Goal: Task Accomplishment & Management: Complete application form

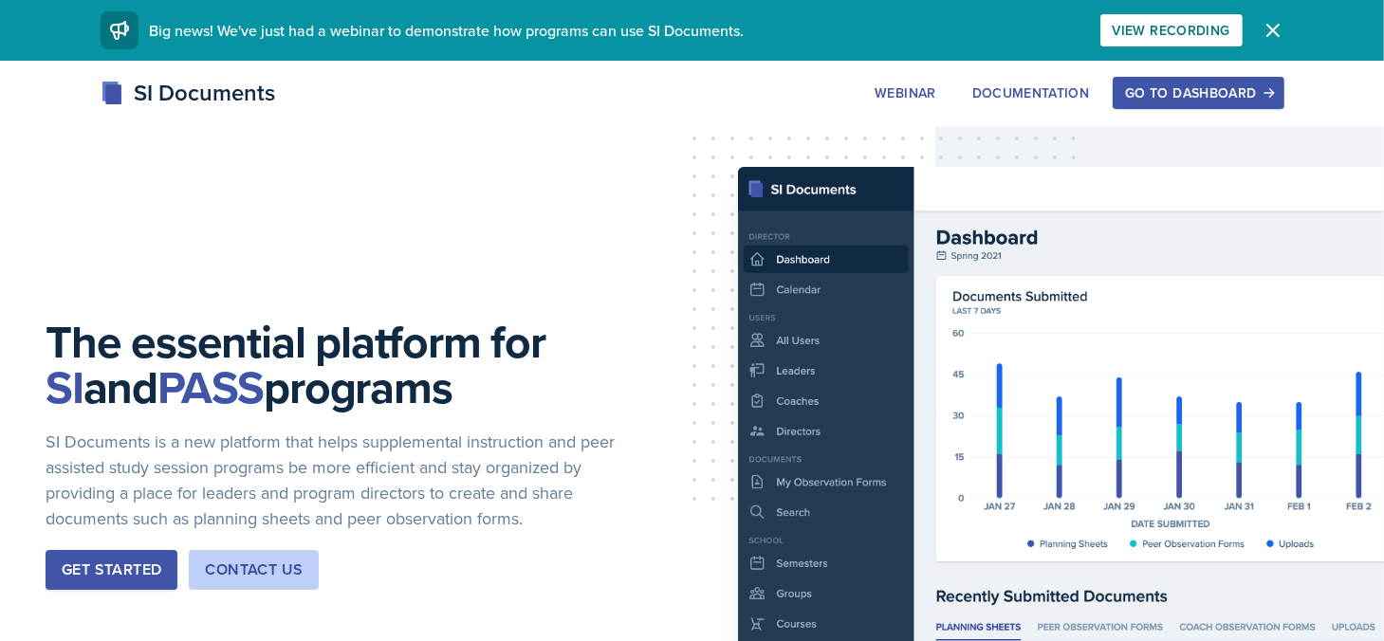
click at [1230, 94] on div "Go to Dashboard" at bounding box center [1198, 92] width 146 height 15
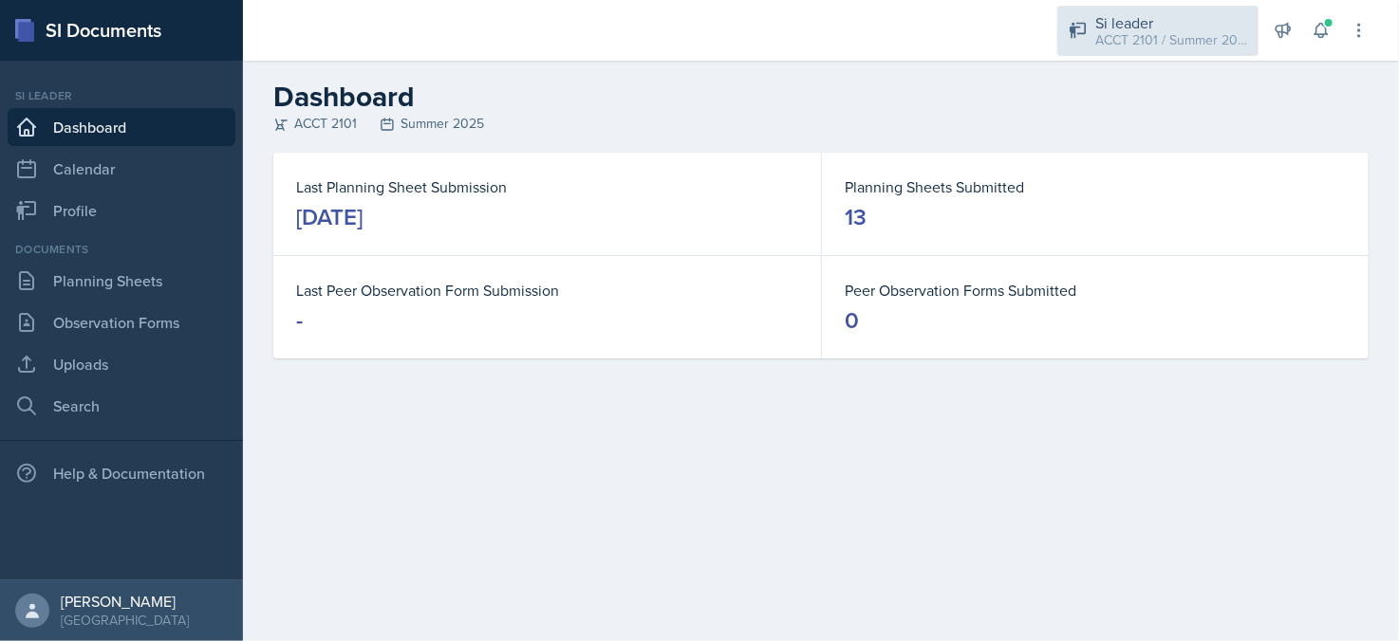
click at [1139, 37] on div "ACCT 2101 / Summer 2025" at bounding box center [1171, 40] width 152 height 20
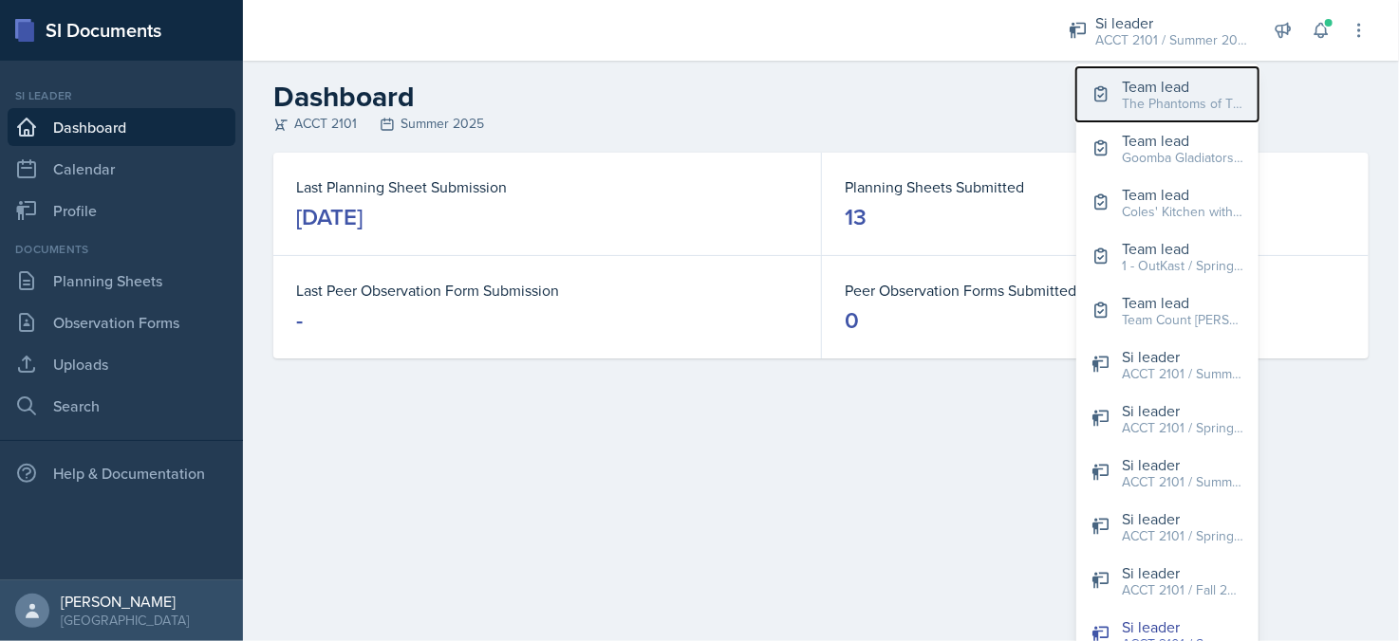
click at [1154, 90] on div "Team lead" at bounding box center [1182, 86] width 121 height 23
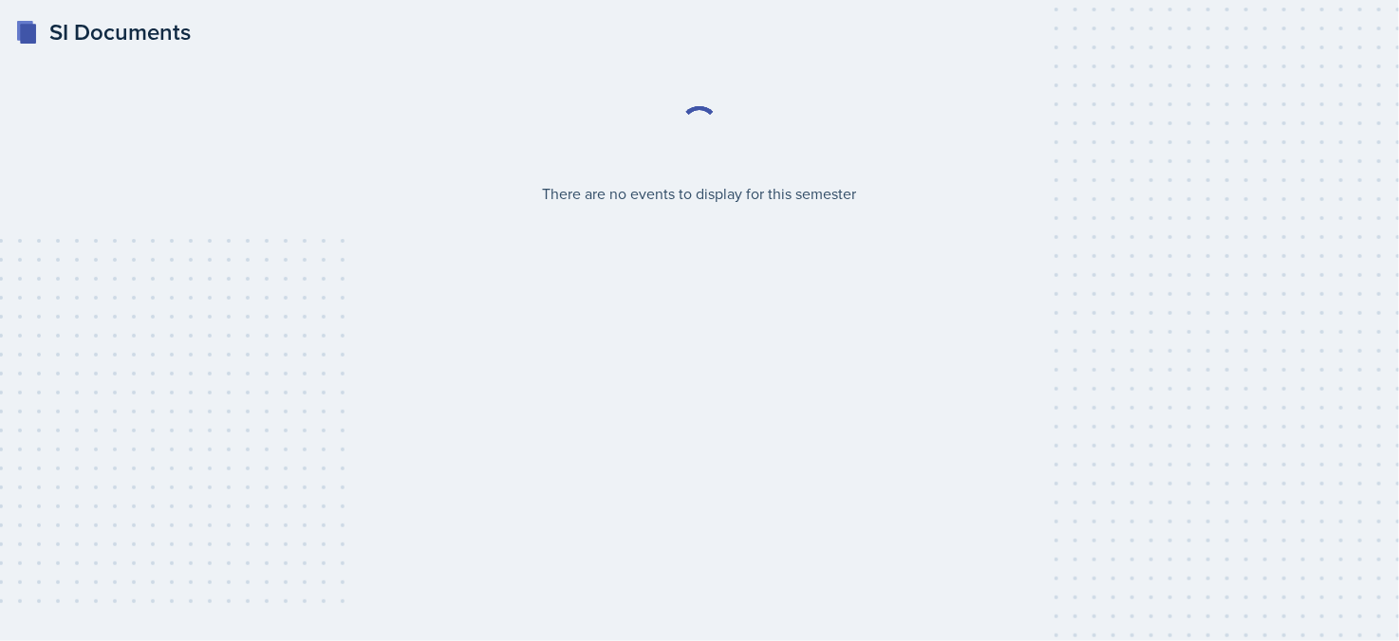
select select "2bed604d-1099-4043-b1bc-2365e8740244"
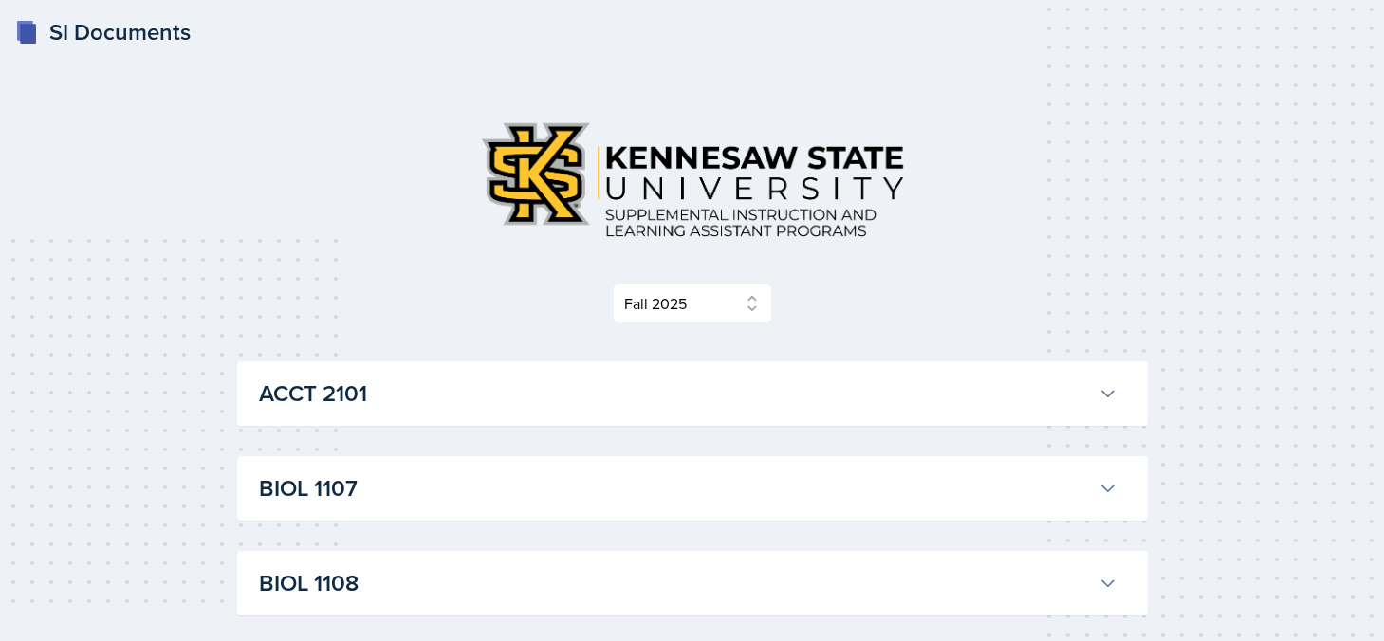
scroll to position [380, 0]
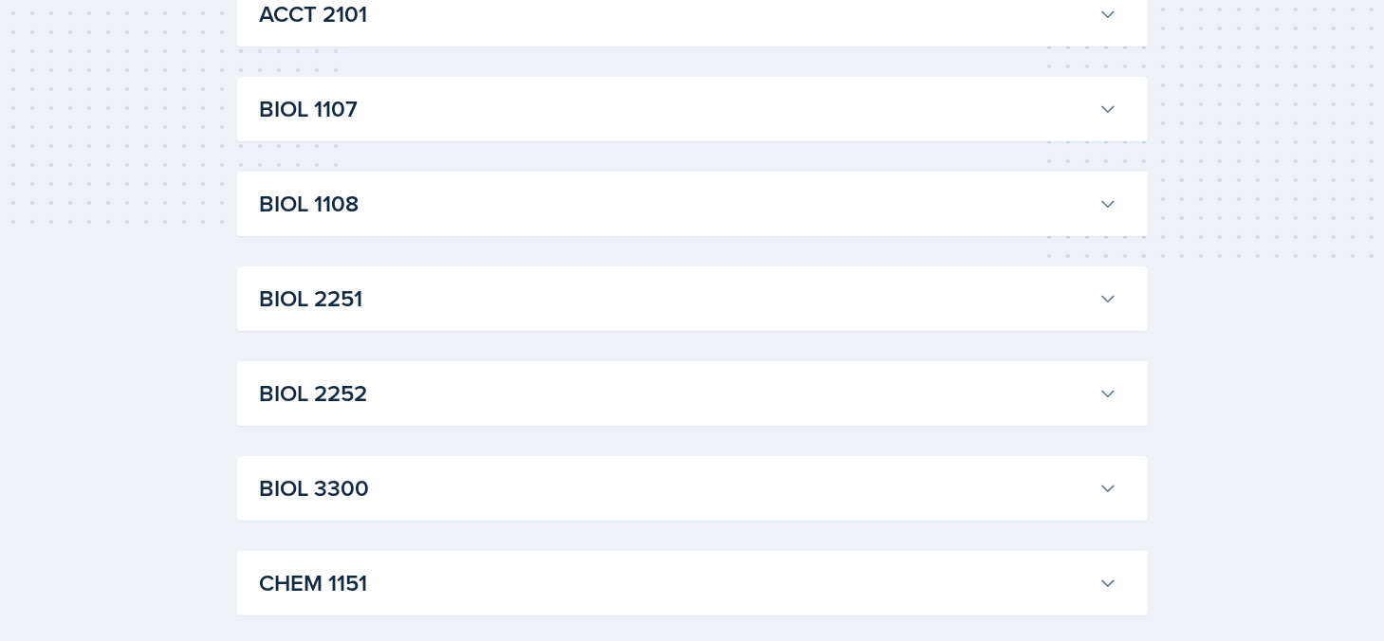
click at [494, 375] on button "BIOL 2252" at bounding box center [688, 394] width 865 height 42
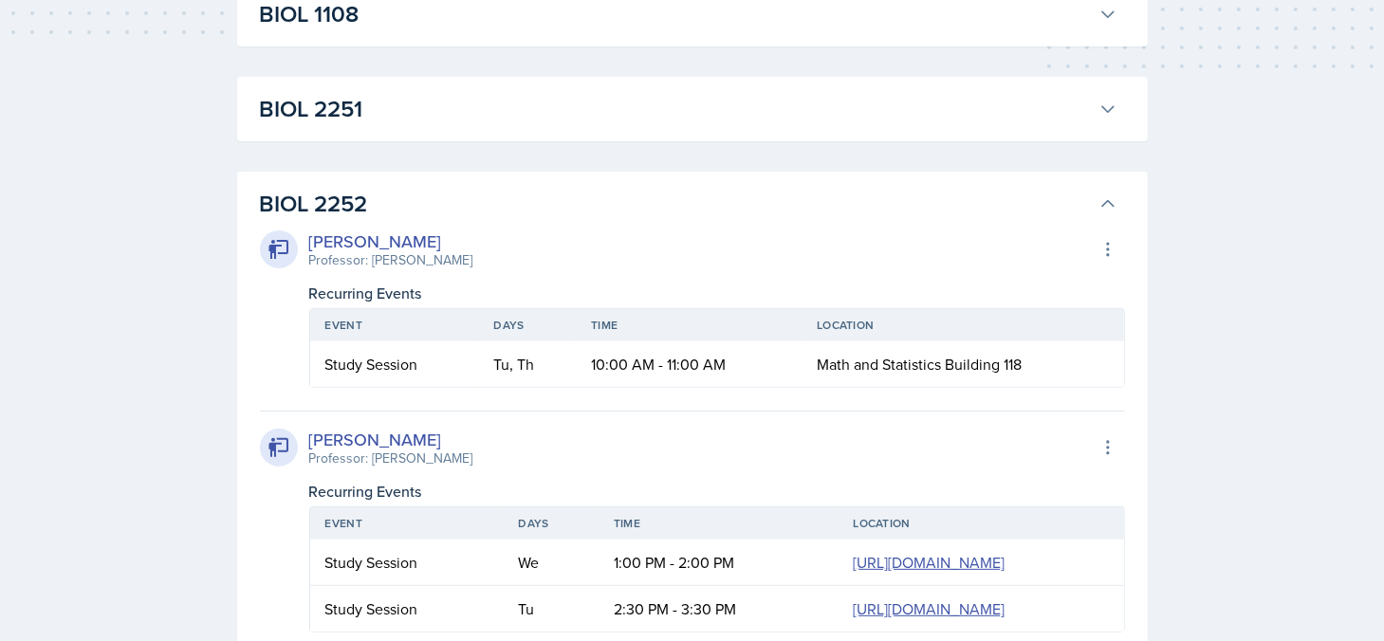
scroll to position [759, 0]
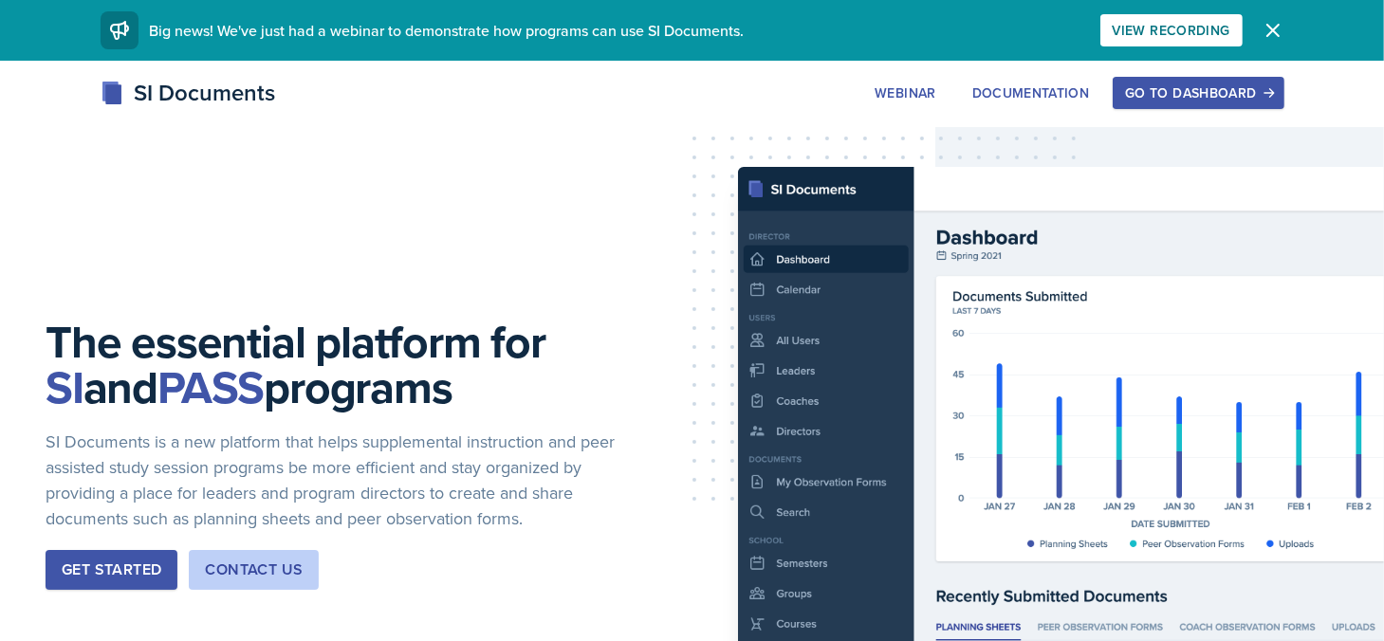
click at [1202, 106] on button "Go to Dashboard" at bounding box center [1198, 93] width 171 height 32
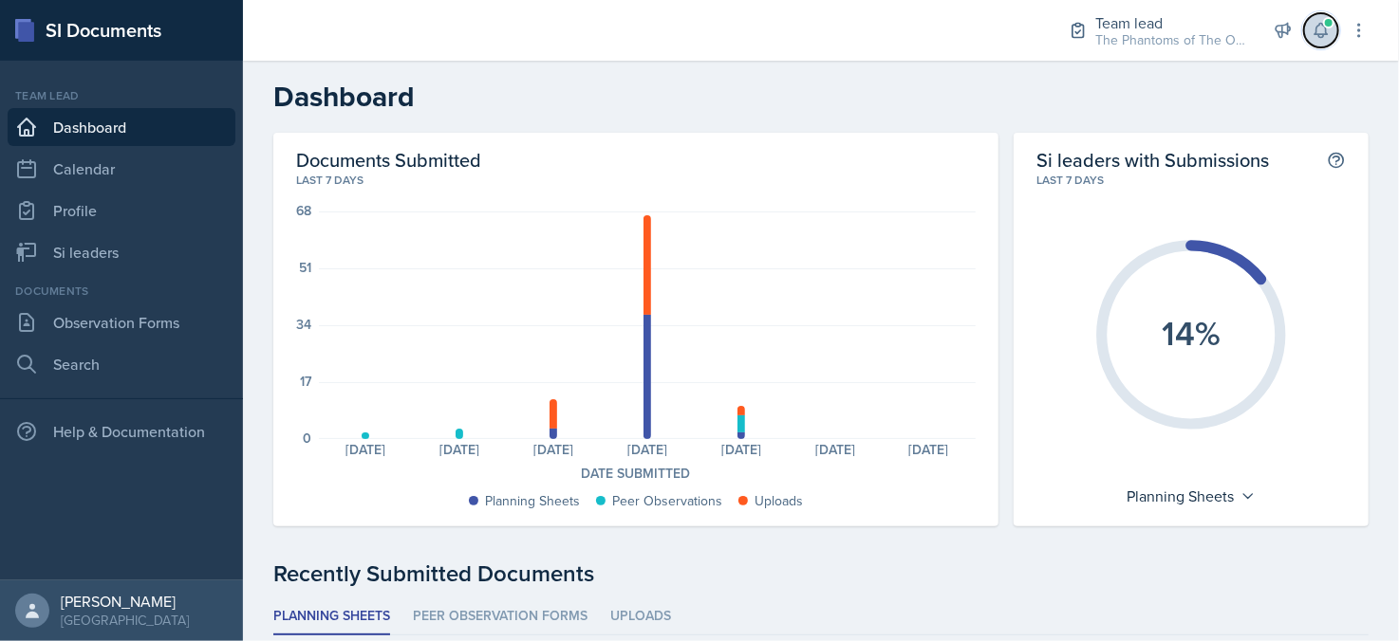
click at [1325, 33] on icon at bounding box center [1320, 30] width 19 height 19
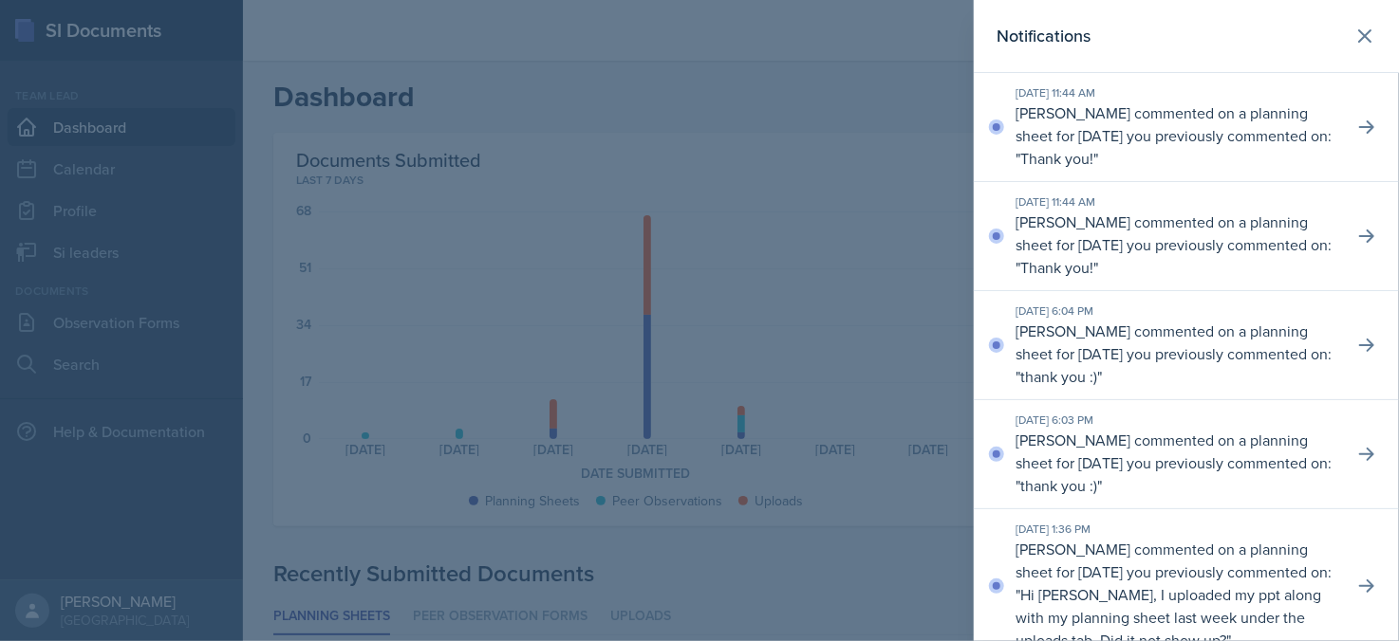
click at [1325, 33] on div "Notifications" at bounding box center [1186, 36] width 380 height 27
click at [1346, 28] on button at bounding box center [1365, 36] width 38 height 38
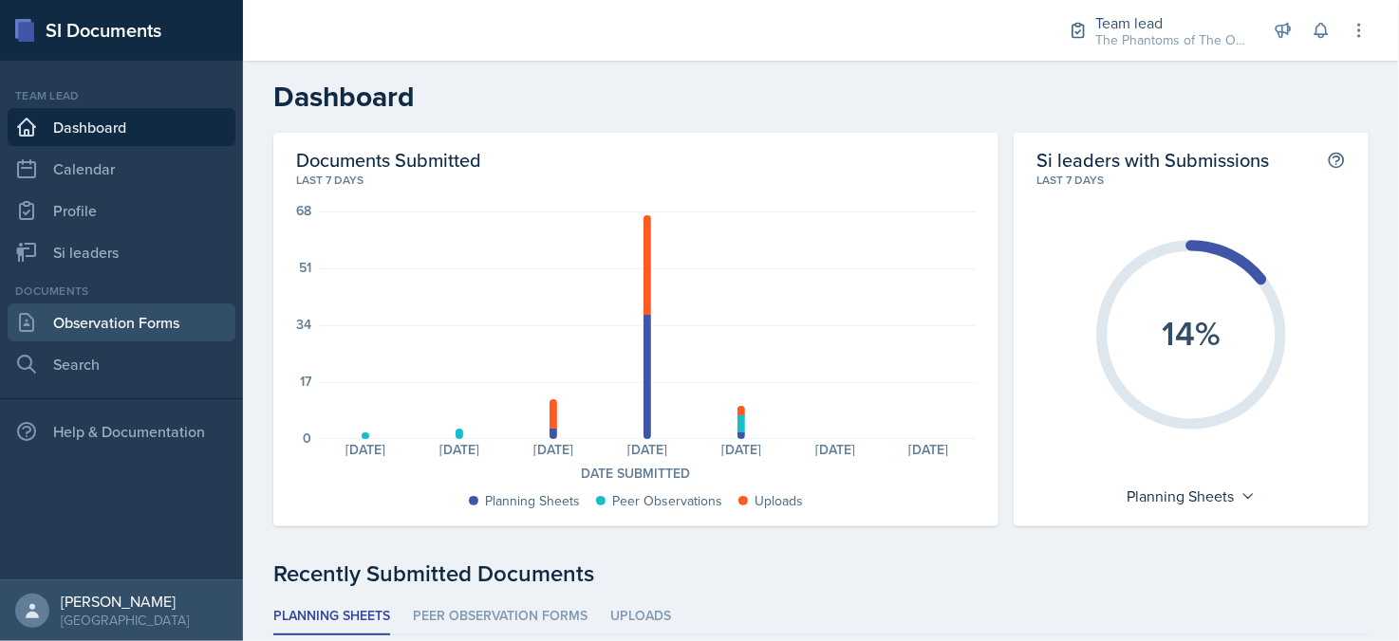
click at [99, 318] on link "Observation Forms" at bounding box center [122, 323] width 228 height 38
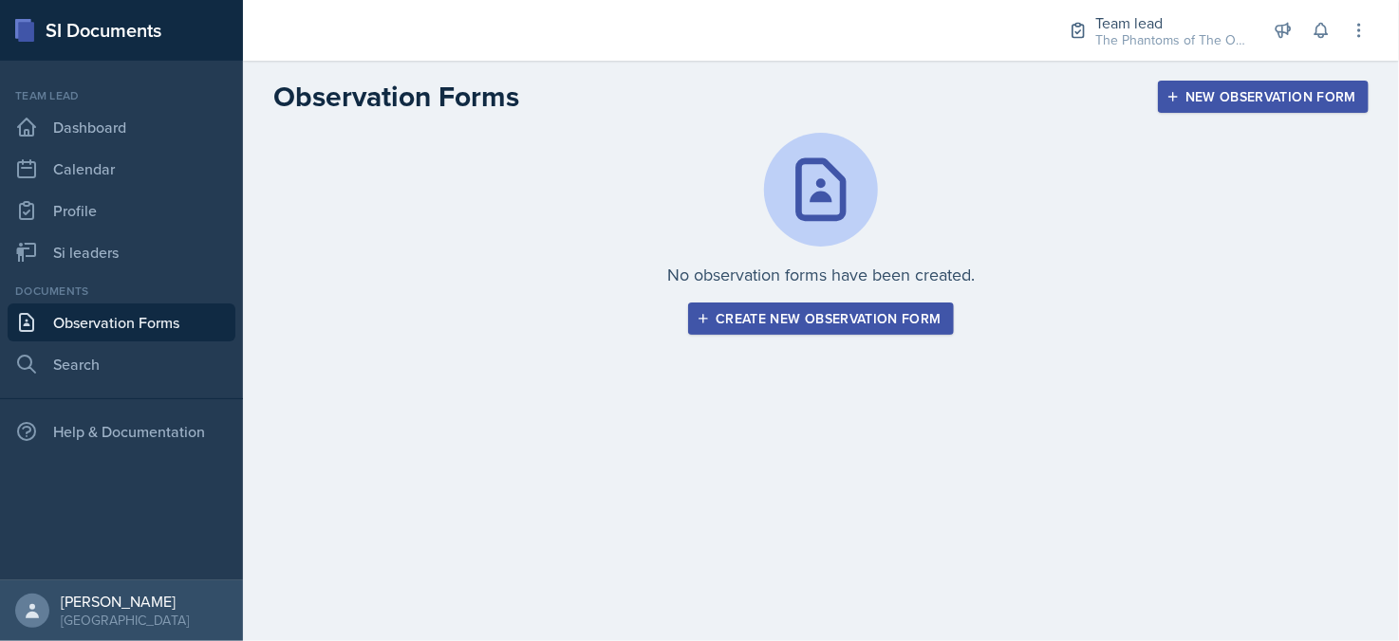
click at [806, 311] on div "Create new observation form" at bounding box center [820, 318] width 240 height 15
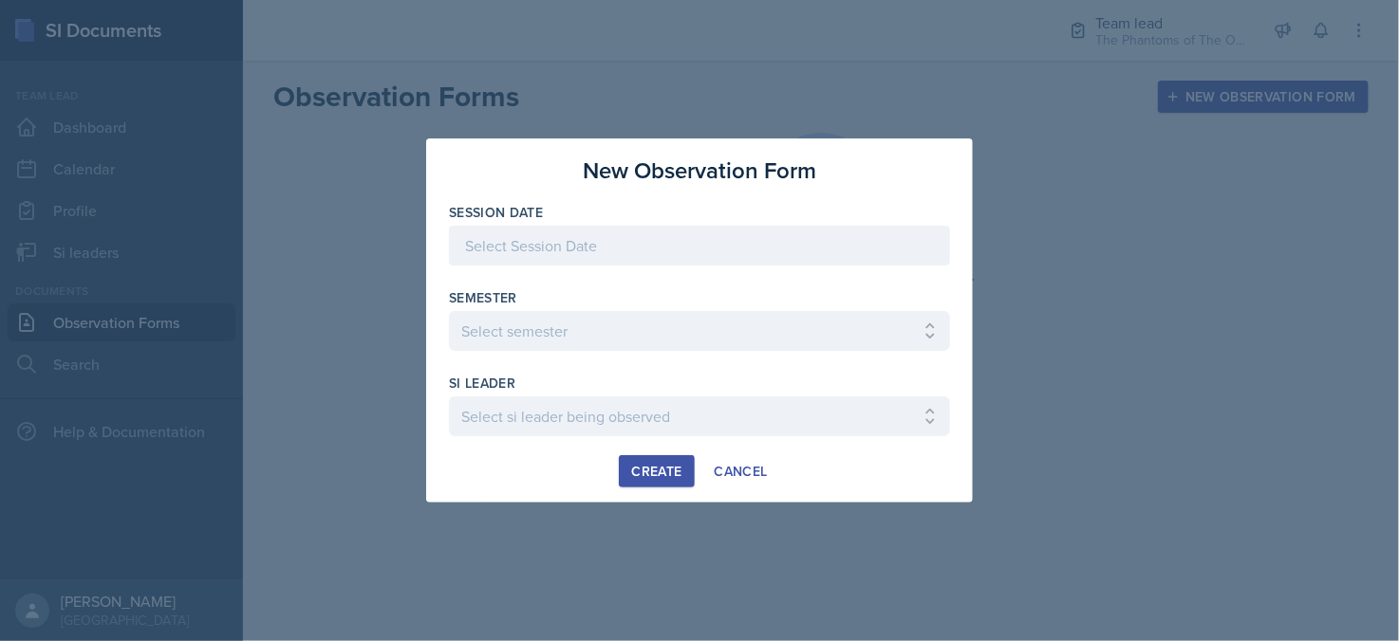
click at [570, 244] on div at bounding box center [699, 246] width 501 height 40
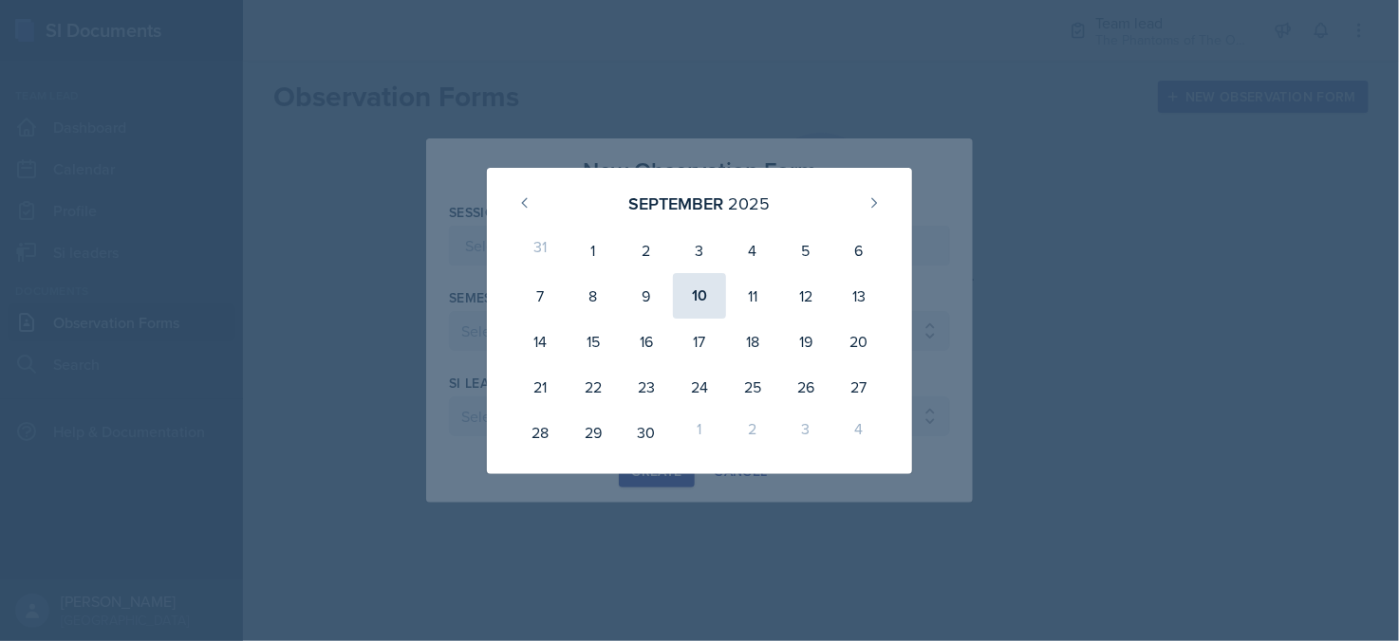
click at [718, 302] on div "10" at bounding box center [699, 296] width 53 height 46
type input "[DATE]"
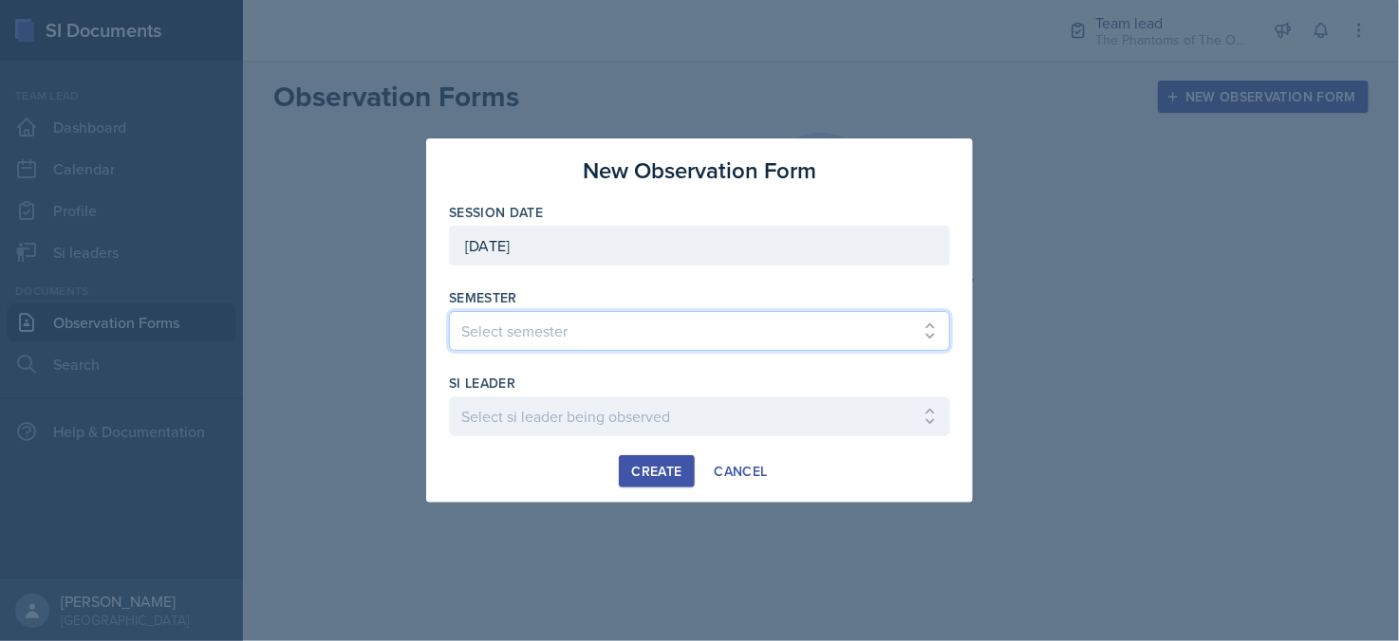
click at [613, 320] on select "Select semester All Spring 2021 Summer 2021 Spring 2022 Fall 2020 Fall 2021 Fal…" at bounding box center [699, 331] width 501 height 40
select select "2bed604d-1099-4043-b1bc-2365e8740244"
click at [449, 311] on select "Select semester All Spring 2021 Summer 2021 Spring 2022 Fall 2020 Fall 2021 Fal…" at bounding box center [699, 331] width 501 height 40
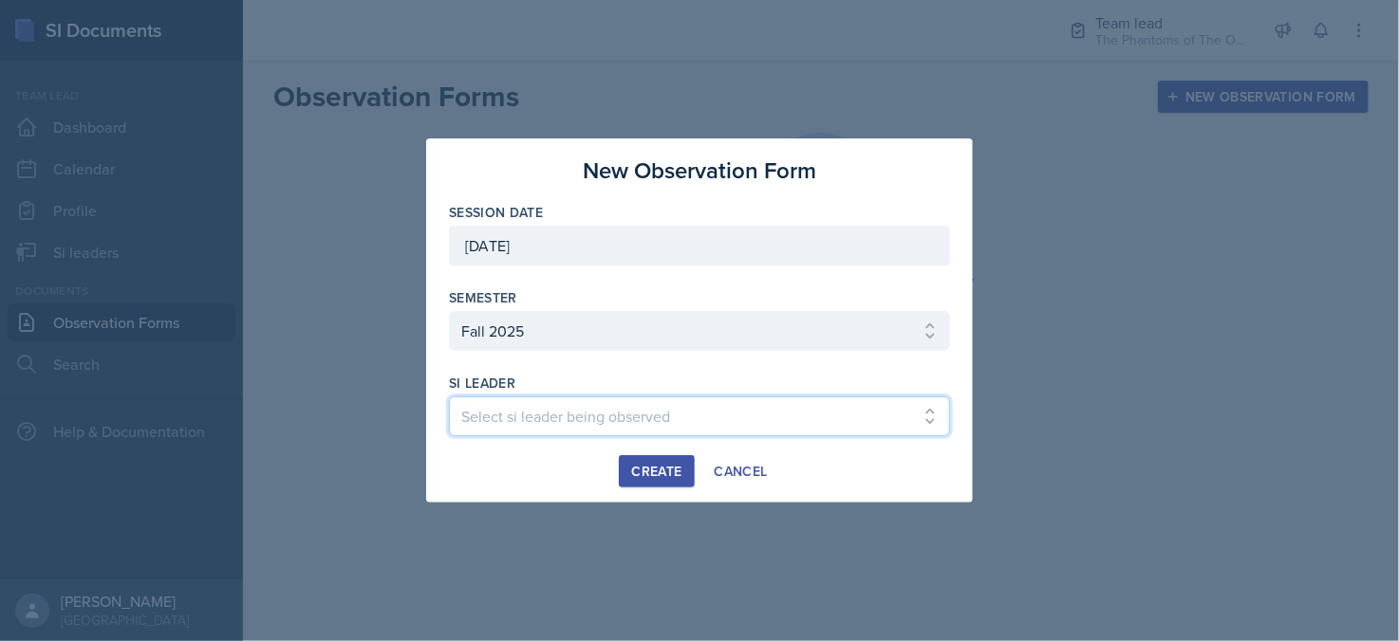
click at [582, 416] on select "Select si leader being observed [PERSON_NAME] / CHEM 1211 / Demon SI of [GEOGRA…" at bounding box center [699, 417] width 501 height 40
select select "a38ec269-389c-4449-999e-3da7dd1d4612"
click at [449, 397] on select "Select si leader being observed [PERSON_NAME] / CHEM 1211 / Demon SI of [GEOGRA…" at bounding box center [699, 417] width 501 height 40
click at [674, 475] on div "Create" at bounding box center [656, 471] width 50 height 15
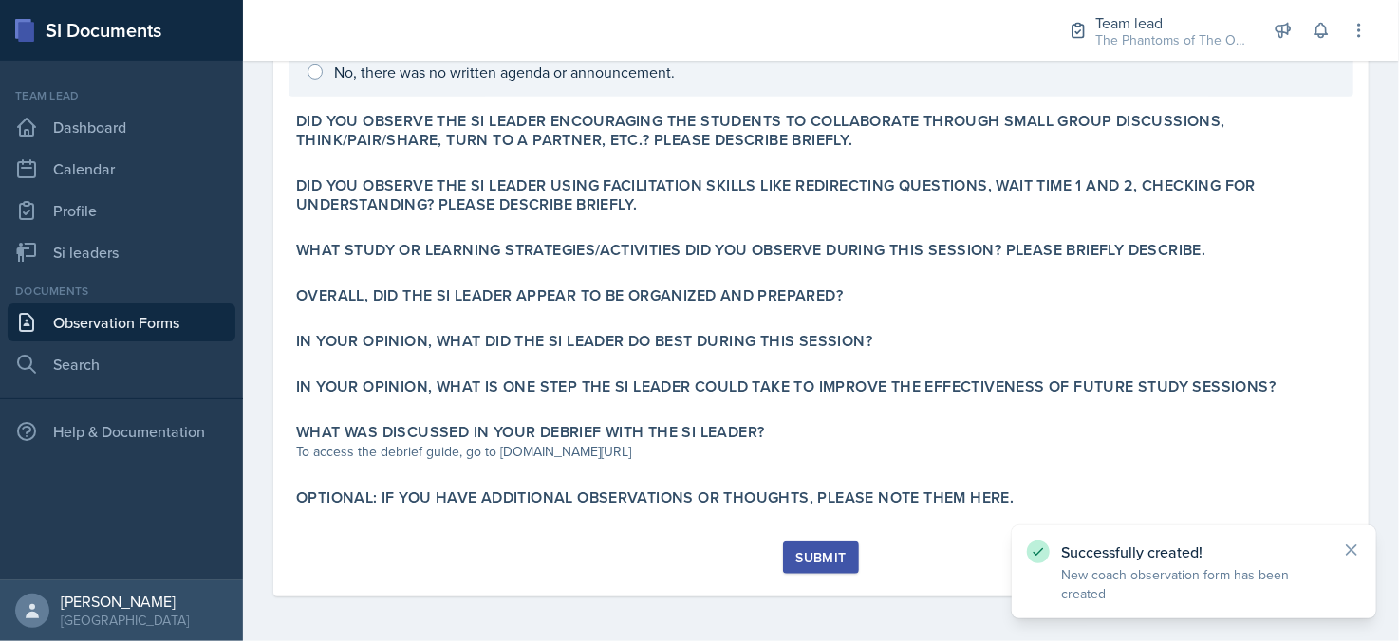
scroll to position [189, 0]
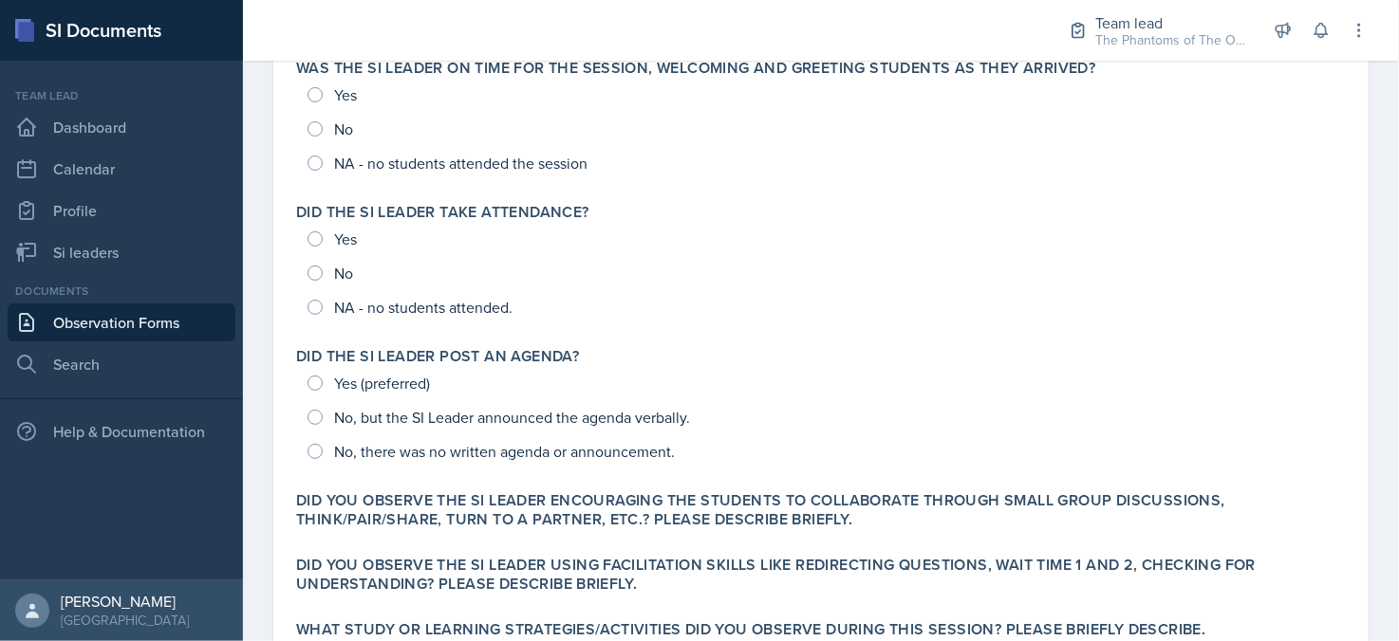
click at [1369, 360] on div "[PERSON_NAME] [PERSON_NAME] [DATE] Edit Delete Download Autosaving Was the SI L…" at bounding box center [821, 491] width 1156 height 1062
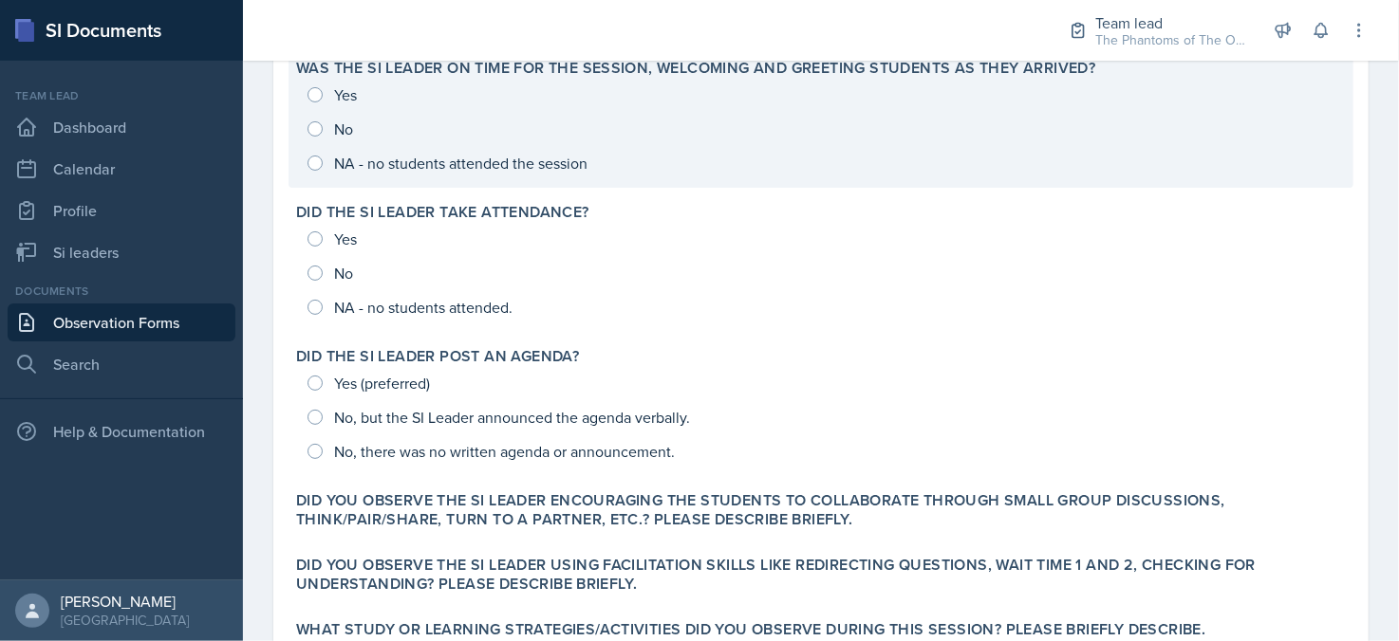
scroll to position [0, 0]
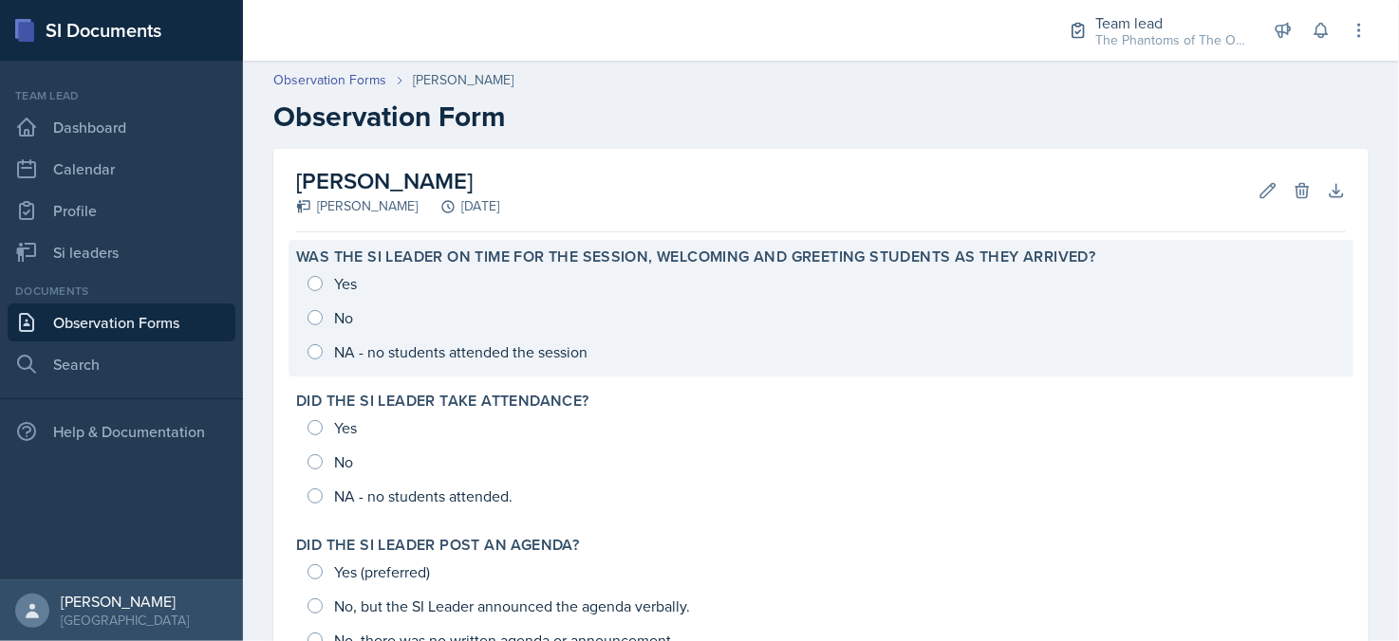
click at [334, 291] on div "Yes No NA - no students attended the session" at bounding box center [820, 318] width 1049 height 102
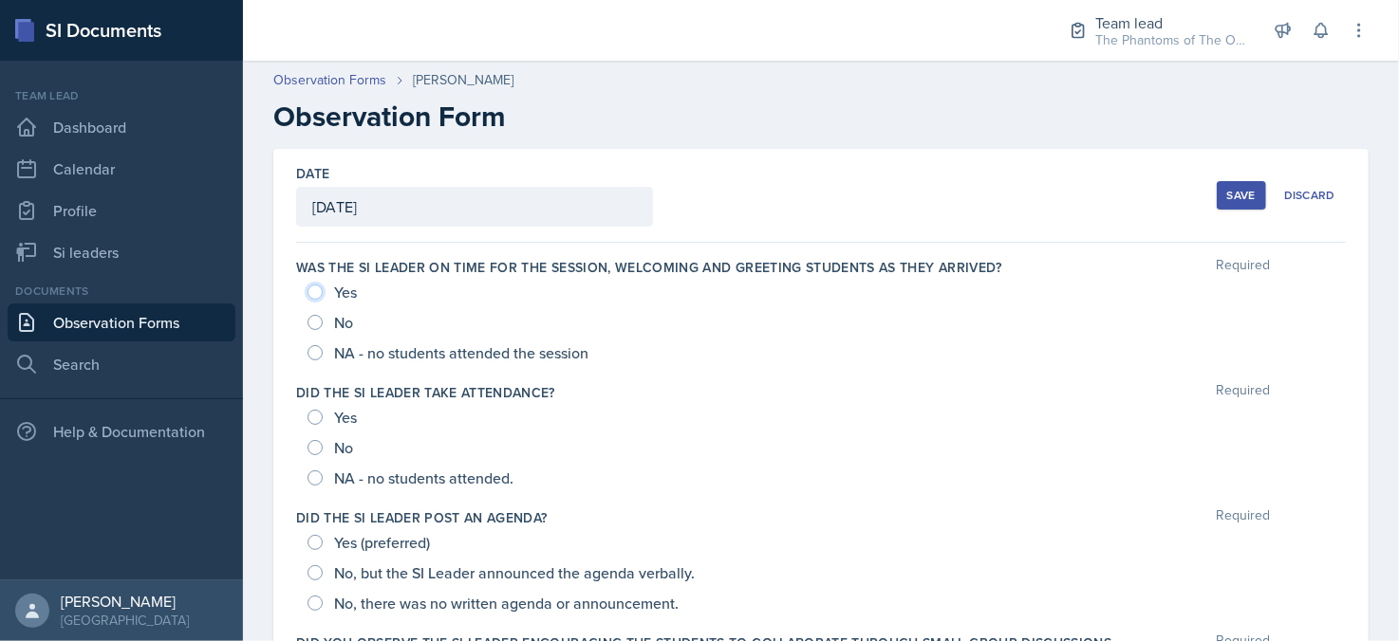
click at [310, 297] on input "Yes" at bounding box center [314, 292] width 15 height 15
radio input "true"
click at [312, 415] on input "Yes" at bounding box center [314, 417] width 15 height 15
radio input "true"
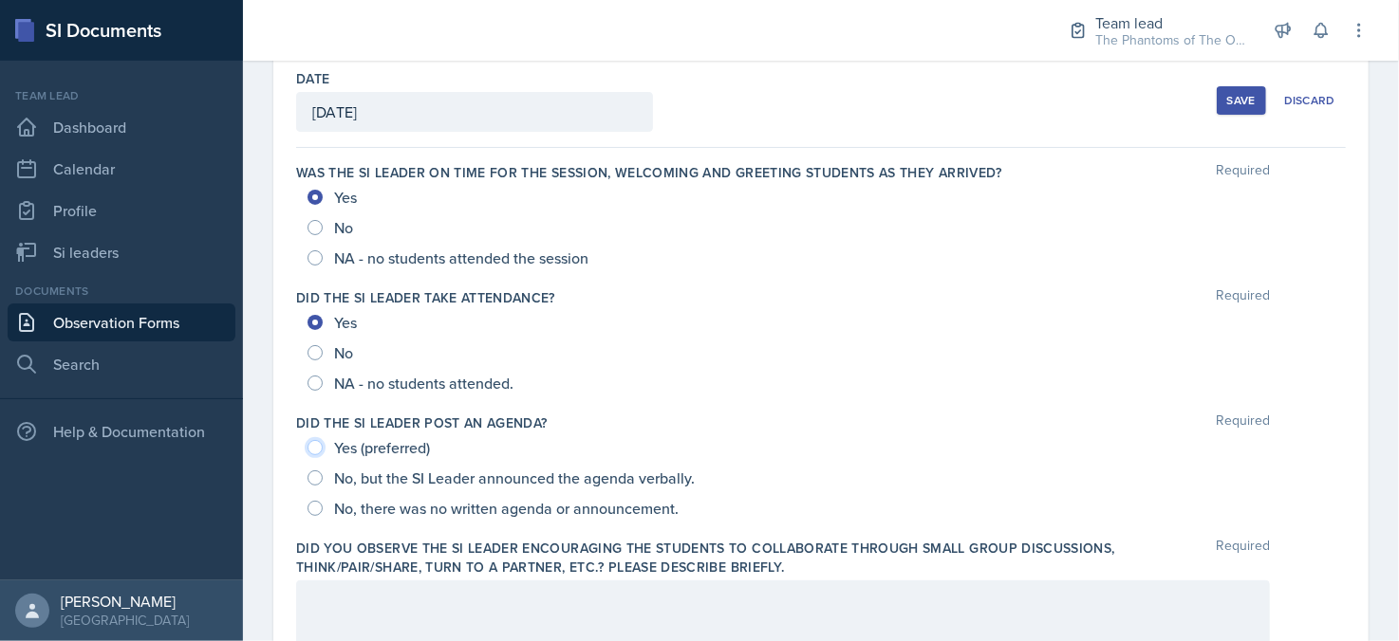
click at [313, 443] on input "Yes (preferred)" at bounding box center [314, 447] width 15 height 15
radio input "true"
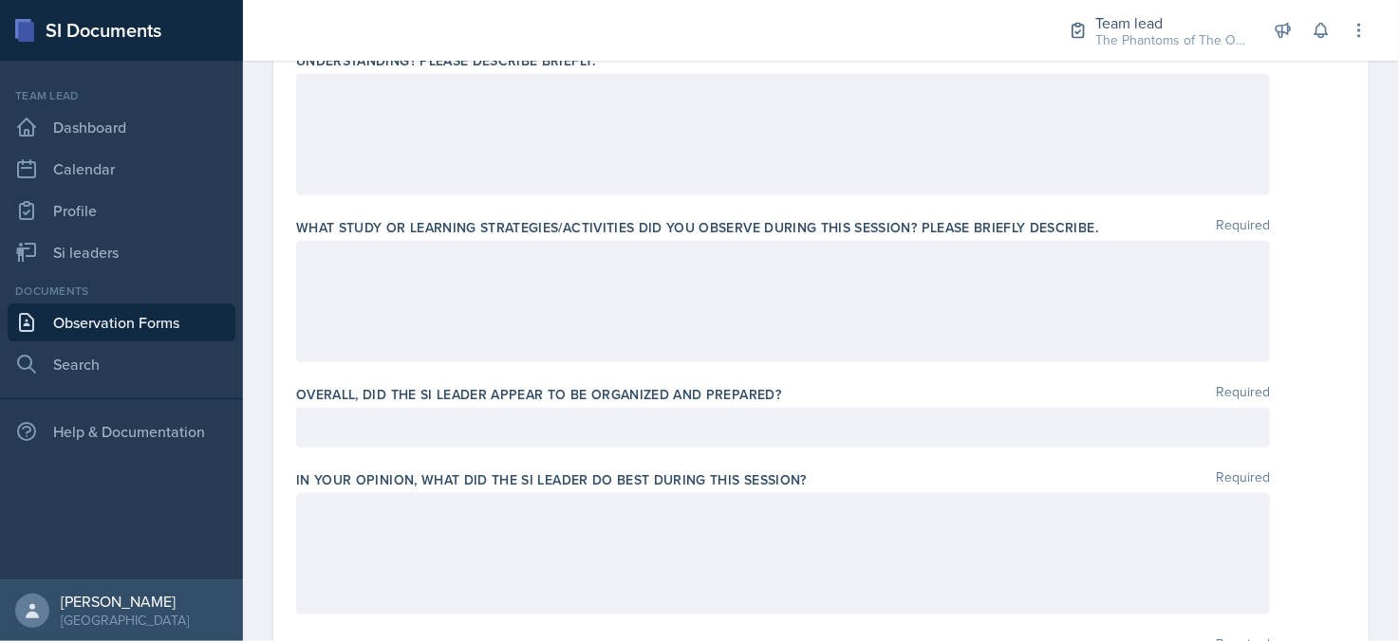
scroll to position [693, 0]
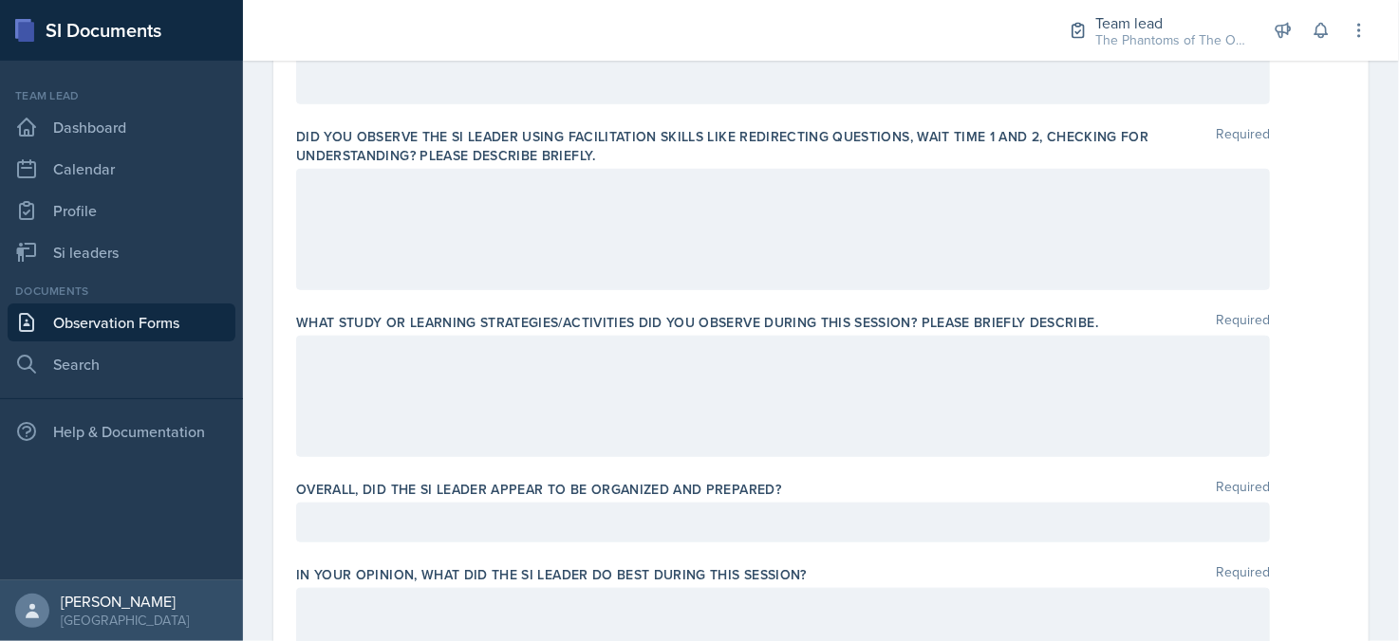
drag, startPoint x: 1283, startPoint y: 375, endPoint x: 1232, endPoint y: 75, distance: 304.2
click at [1285, 354] on div at bounding box center [820, 396] width 1049 height 121
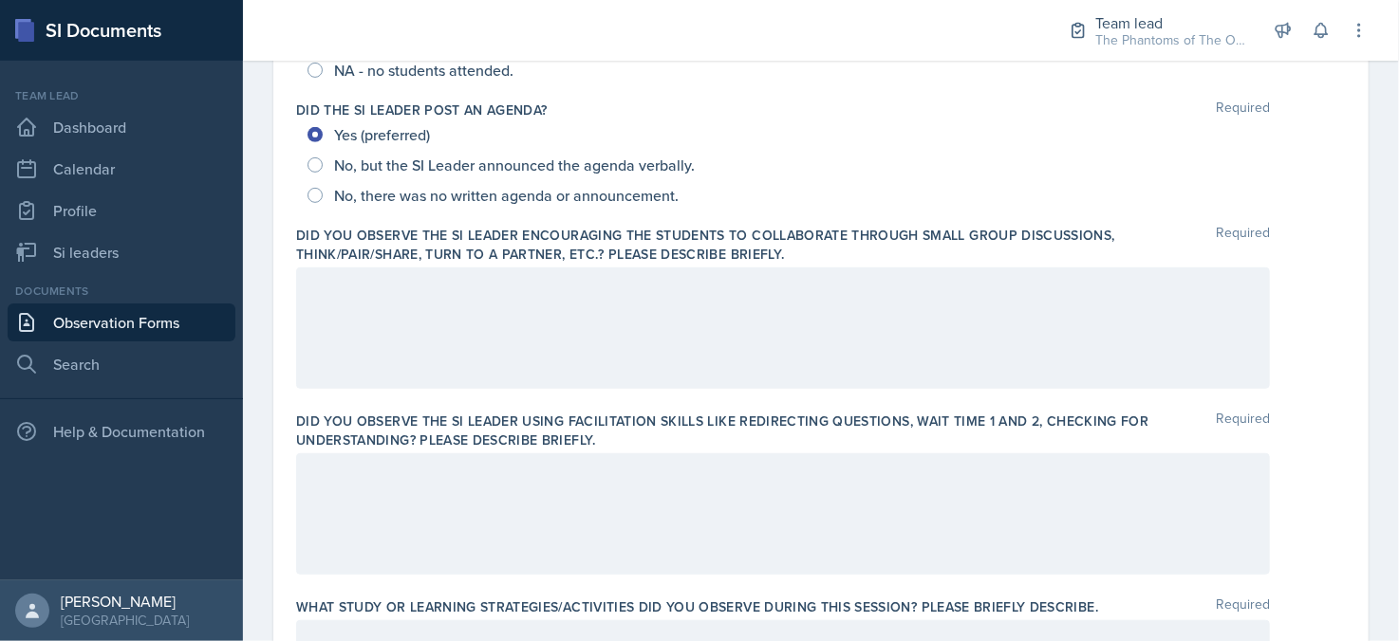
click at [592, 473] on p at bounding box center [782, 473] width 941 height 23
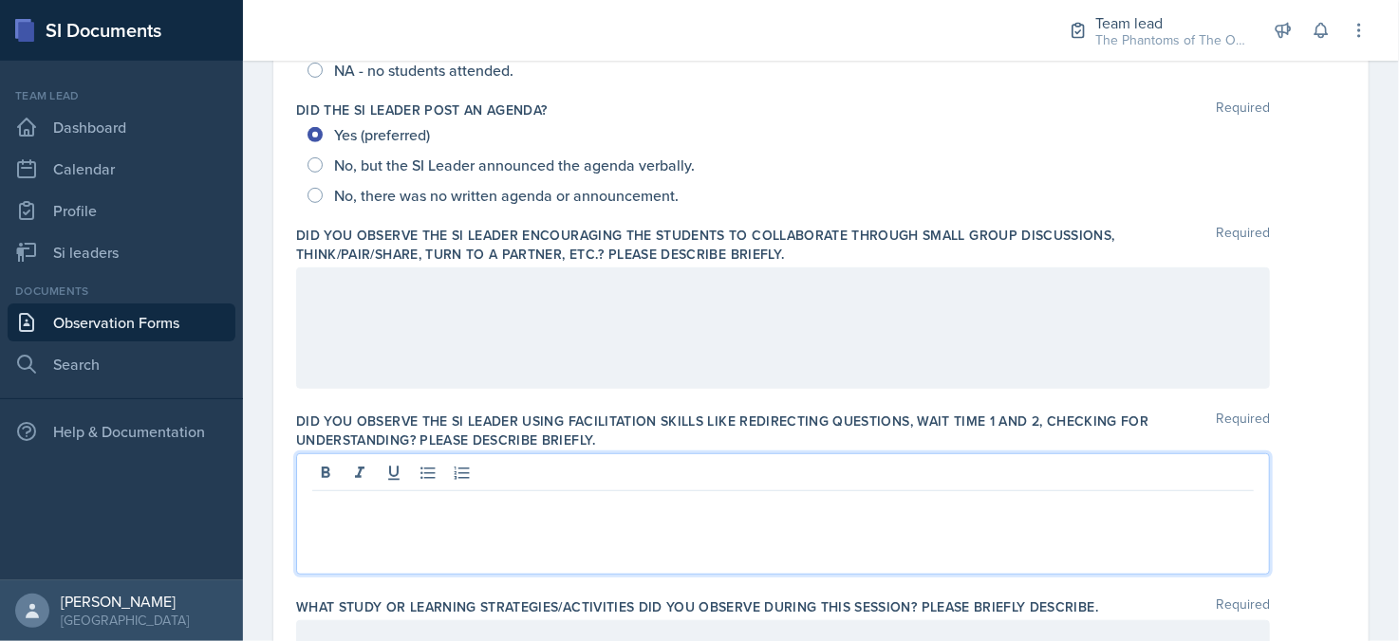
scroll to position [441, 0]
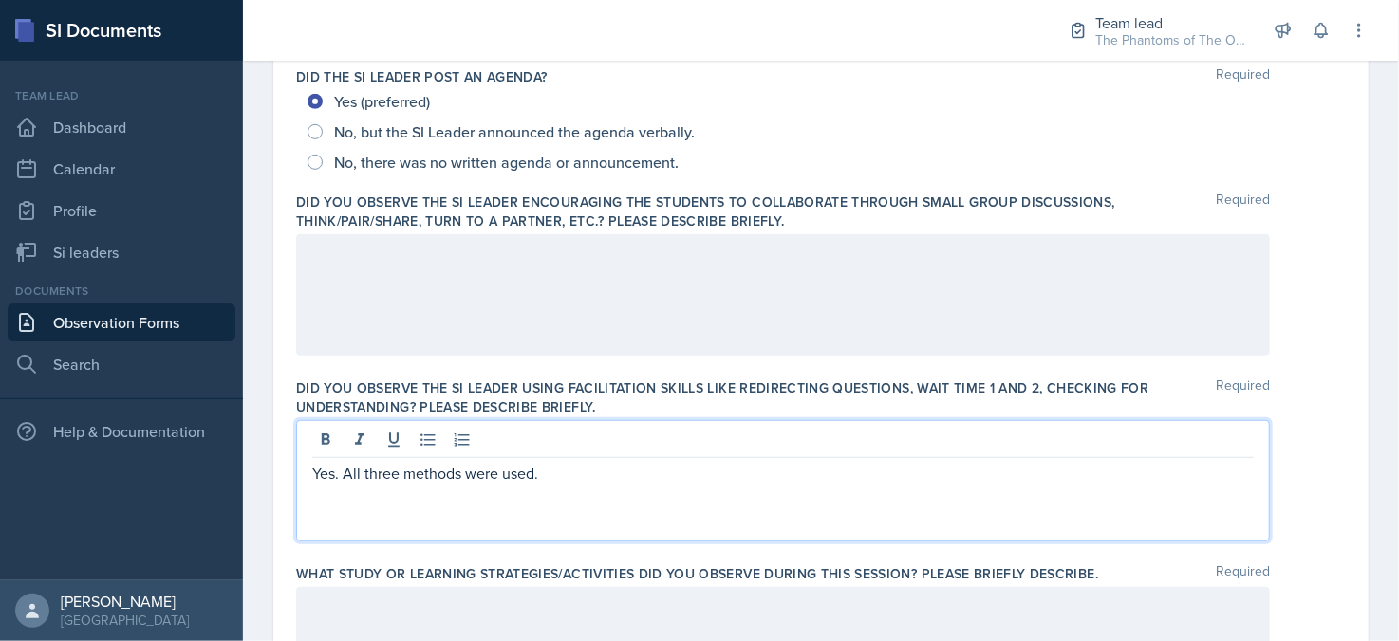
click at [636, 272] on div at bounding box center [783, 294] width 974 height 121
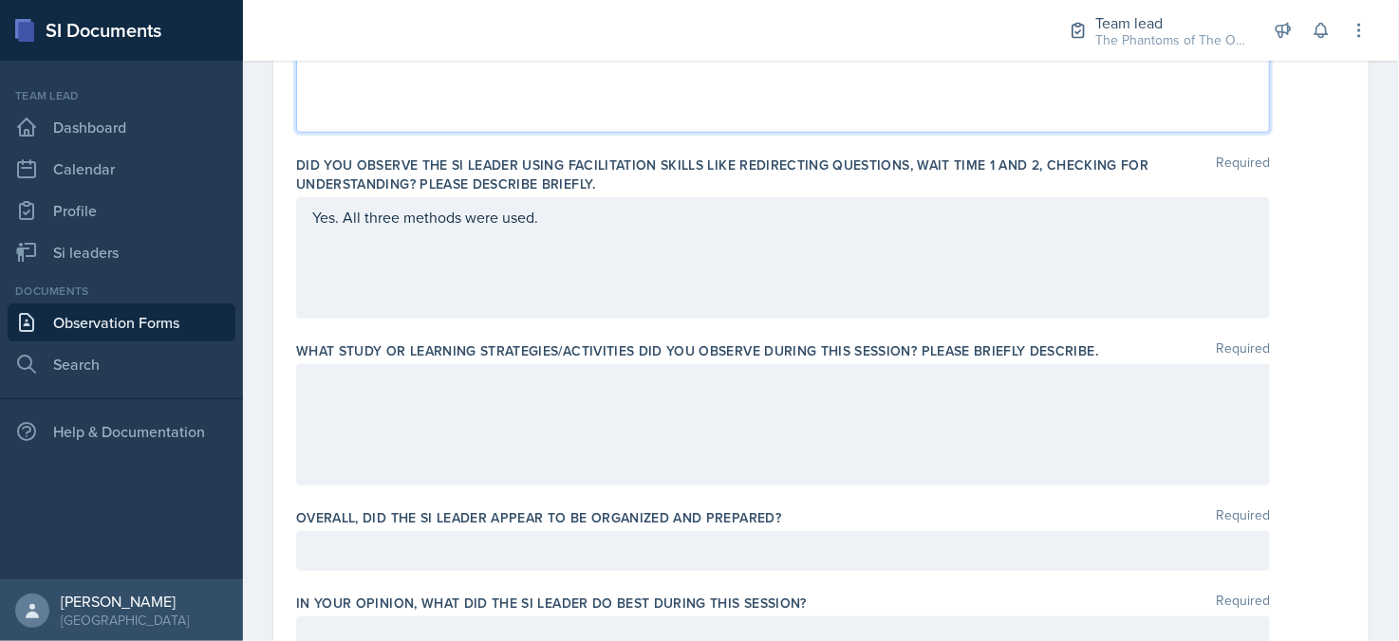
scroll to position [380, 0]
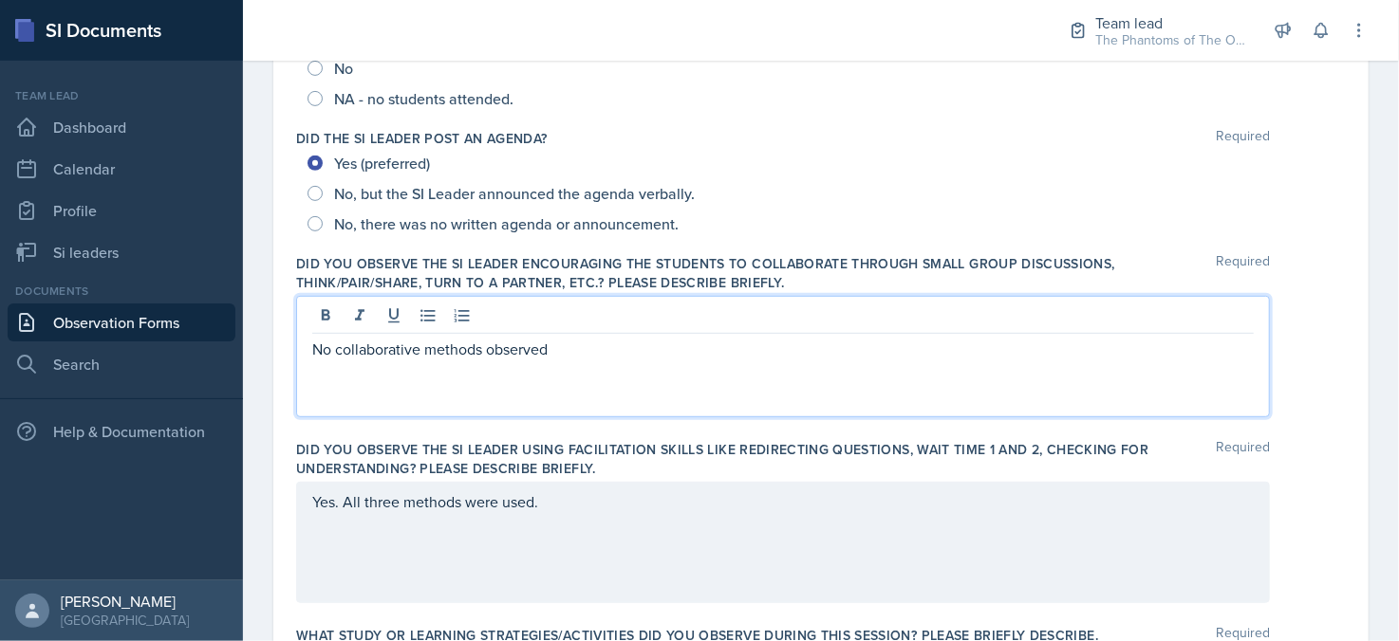
click at [597, 344] on p "No collaborative methods observed" at bounding box center [782, 349] width 941 height 23
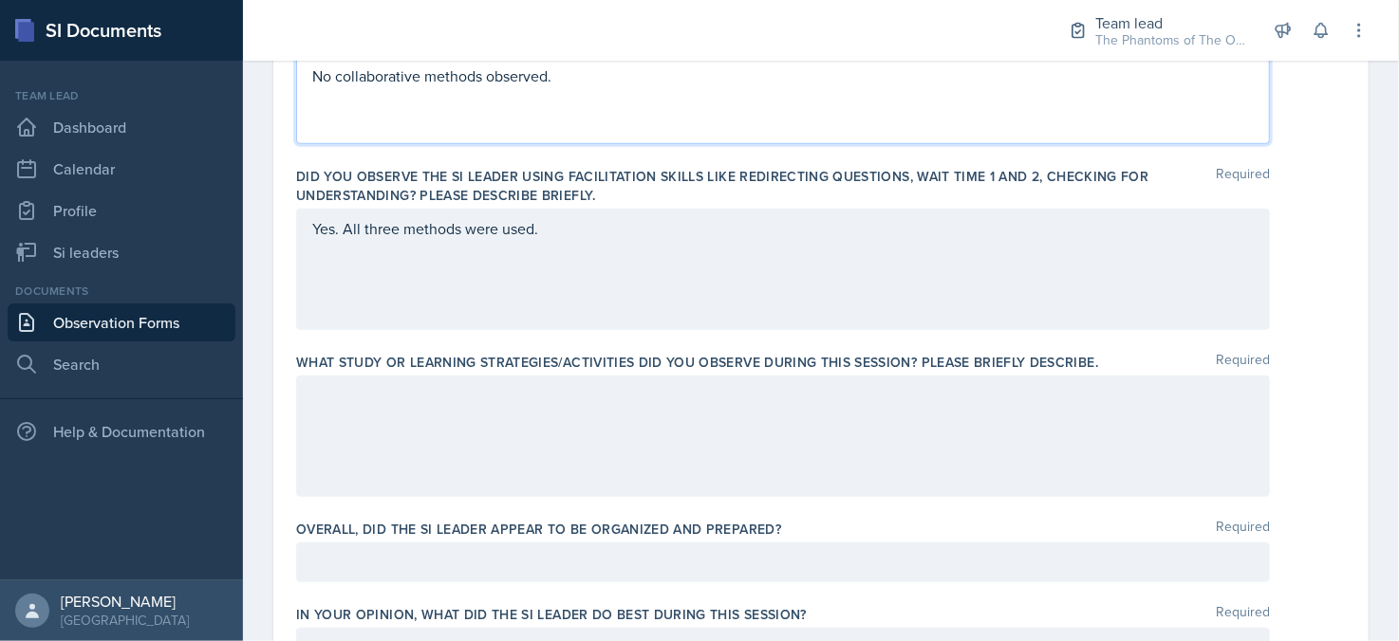
scroll to position [687, 0]
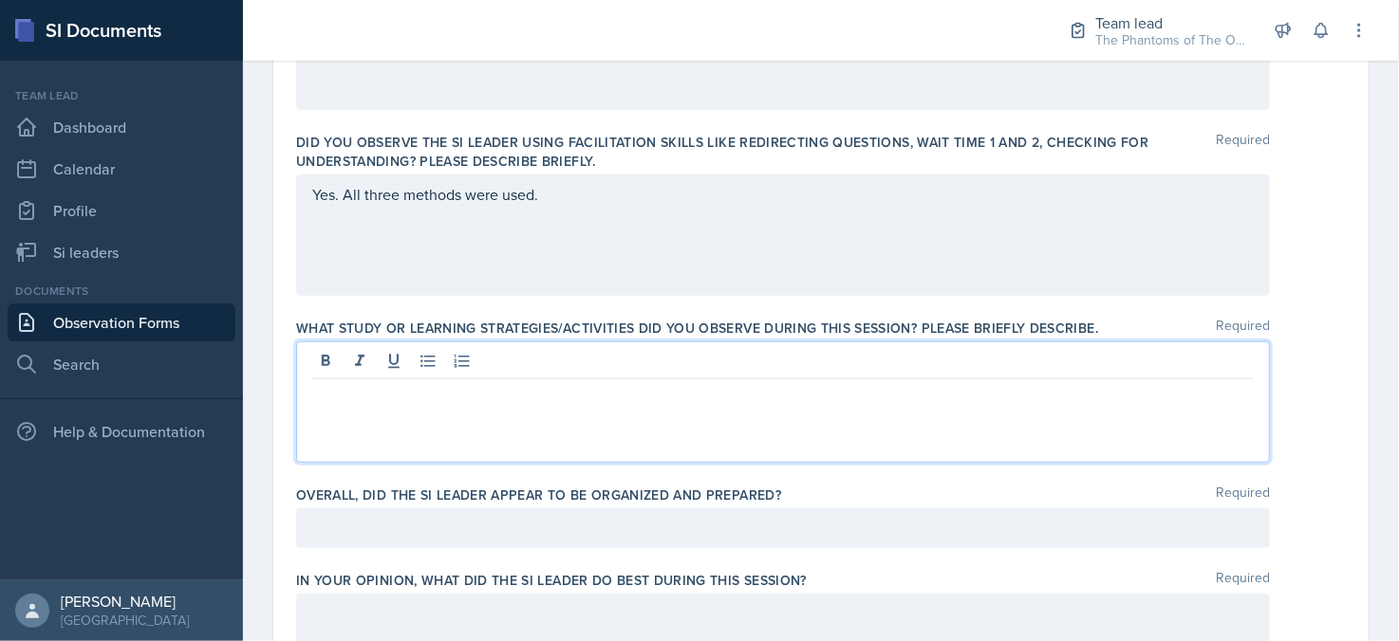
click at [596, 402] on p at bounding box center [782, 394] width 941 height 23
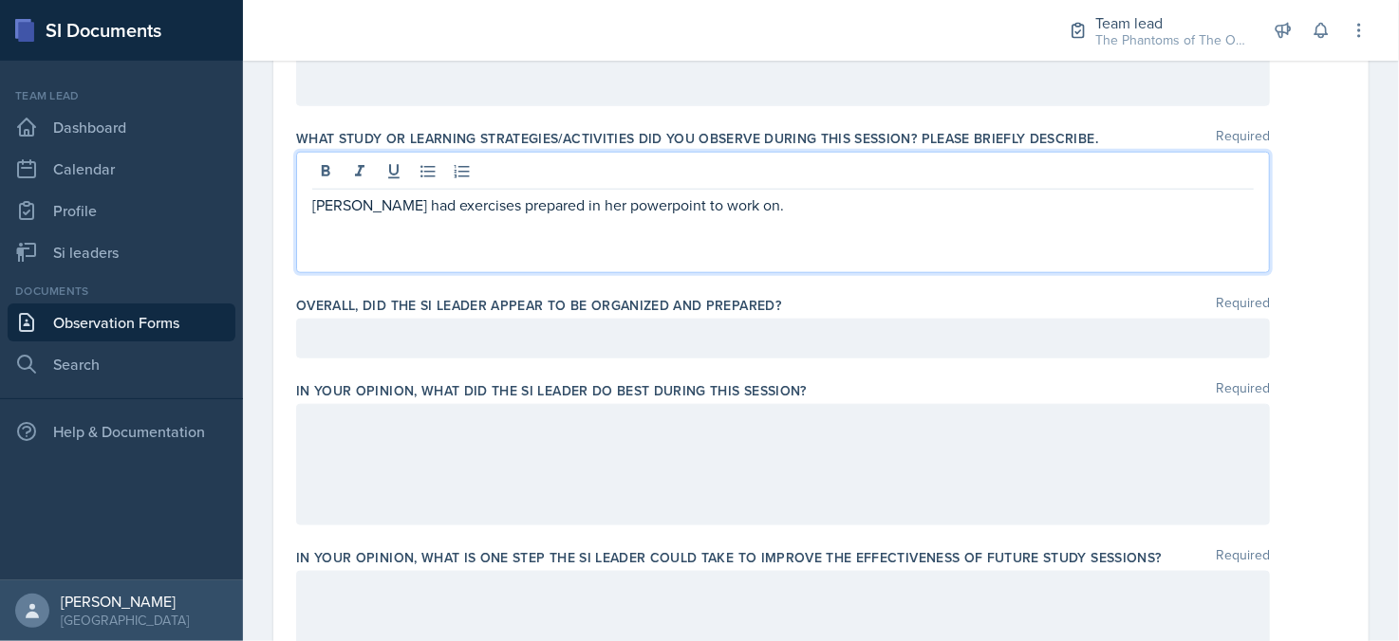
click at [672, 338] on p at bounding box center [782, 338] width 941 height 23
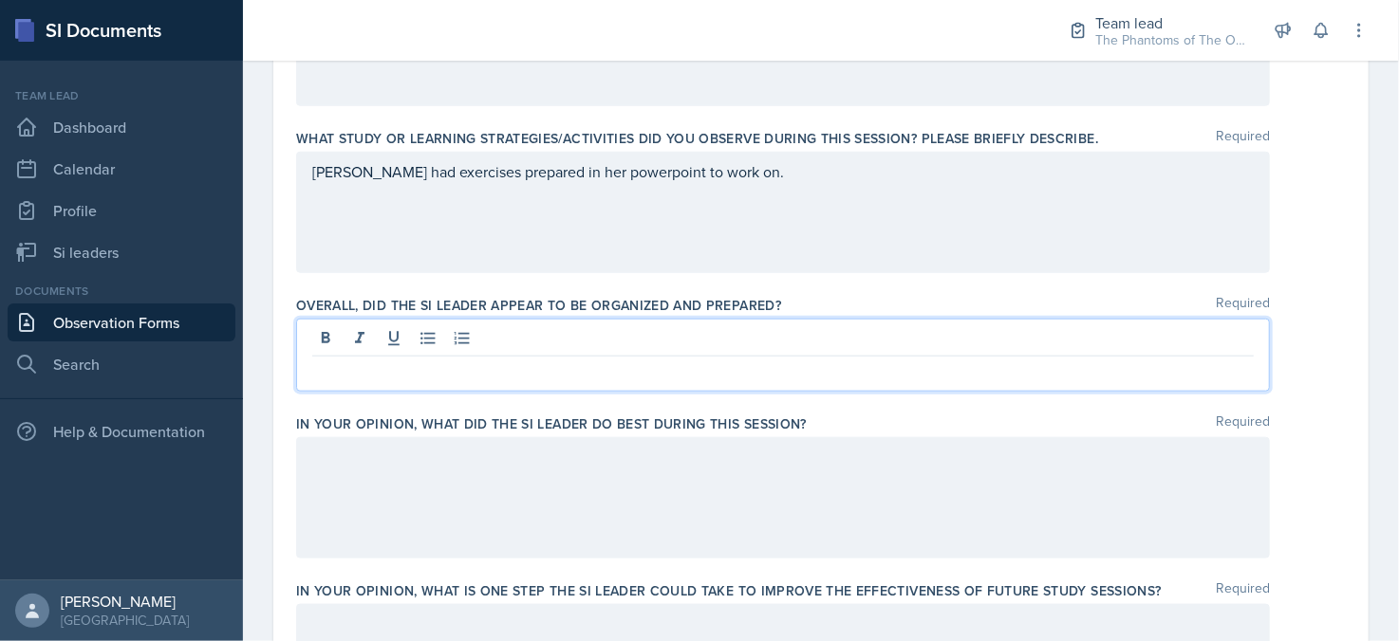
scroll to position [910, 0]
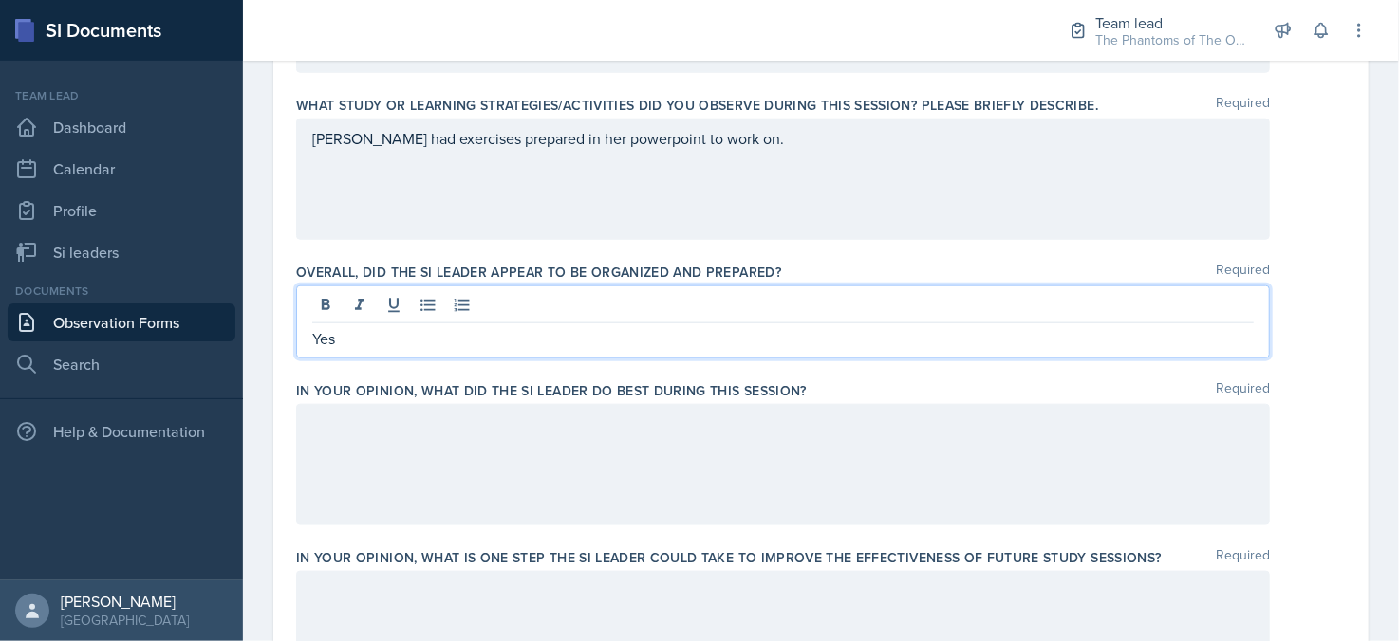
click at [624, 493] on div at bounding box center [783, 464] width 974 height 121
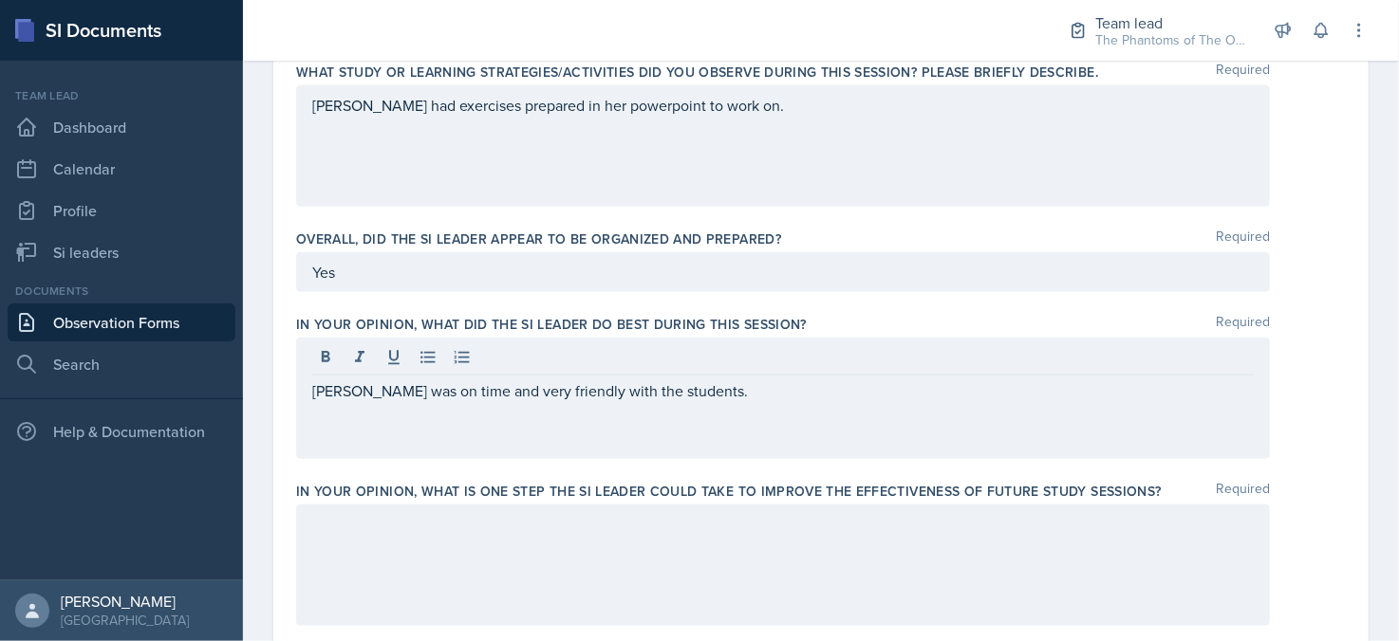
click at [596, 540] on div at bounding box center [783, 565] width 974 height 121
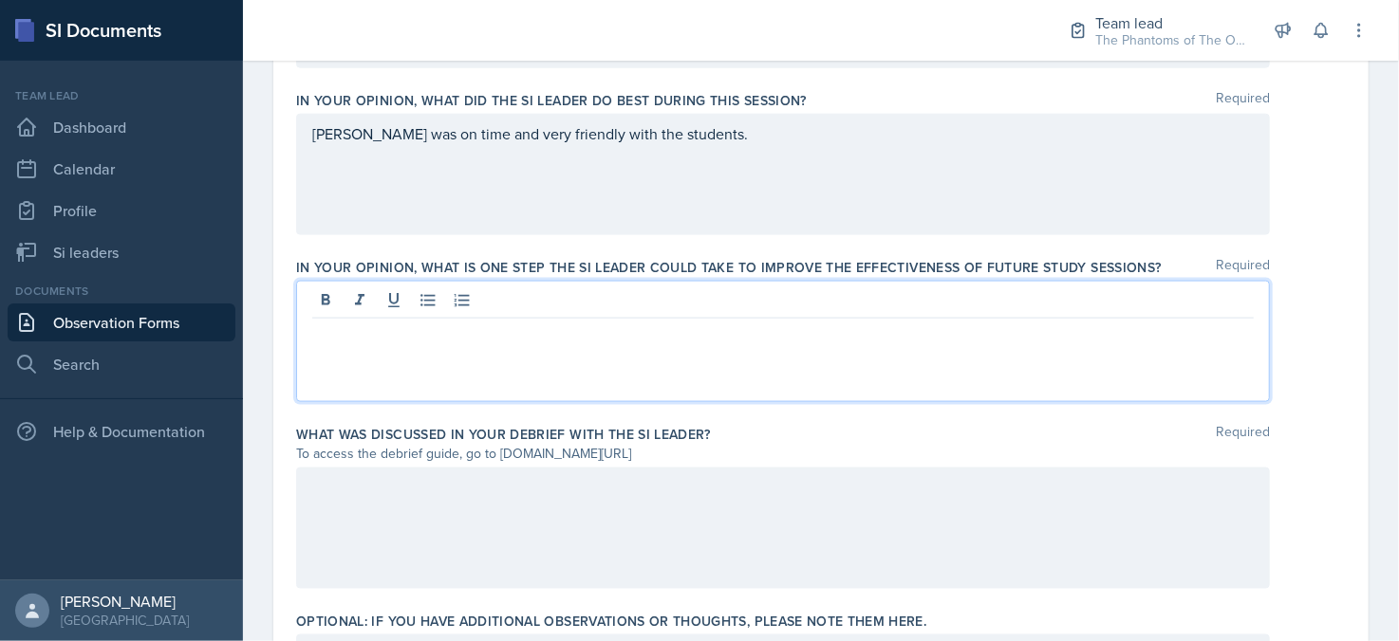
scroll to position [1173, 0]
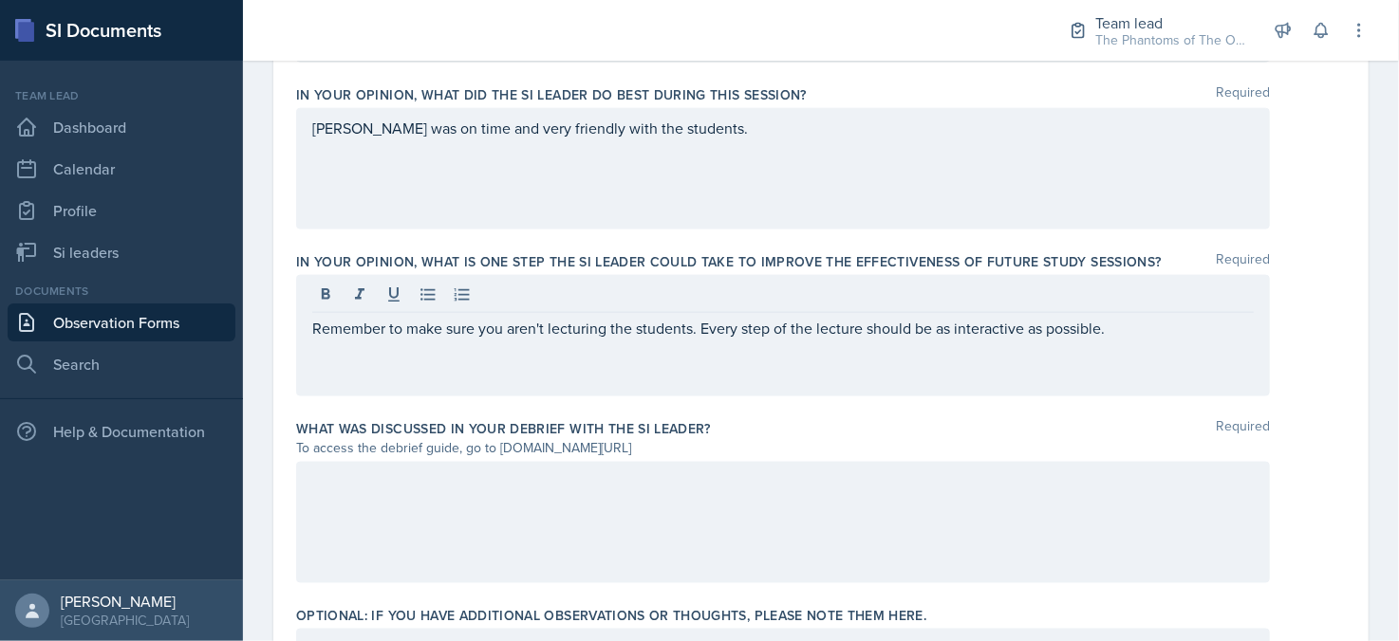
click at [742, 517] on div at bounding box center [783, 522] width 974 height 121
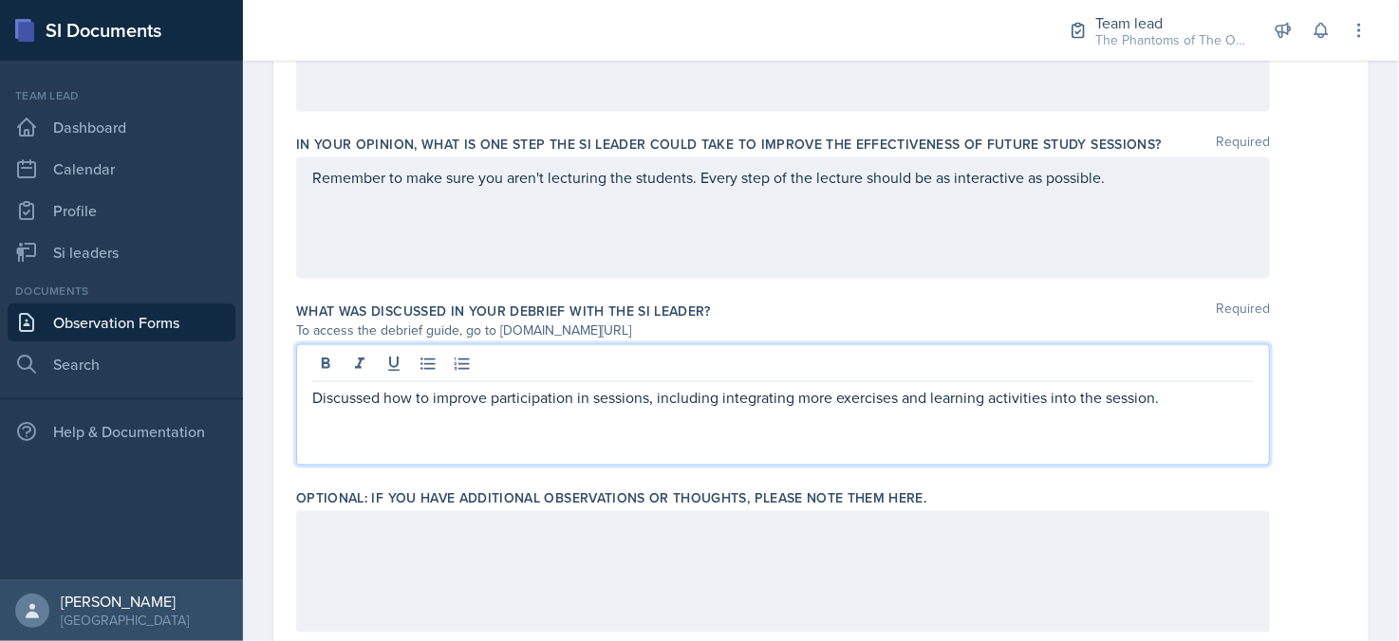
scroll to position [1357, 0]
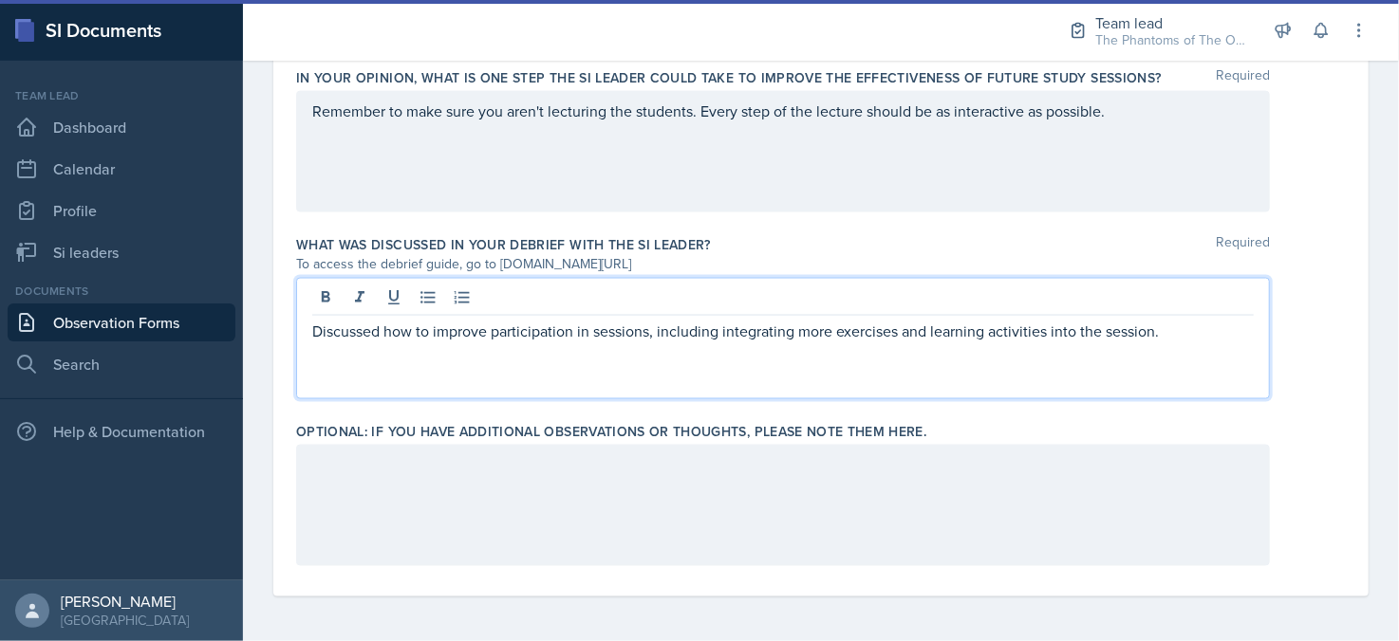
click at [574, 324] on p "Discussed how to improve participation in sessions, including integrating more …" at bounding box center [782, 331] width 941 height 23
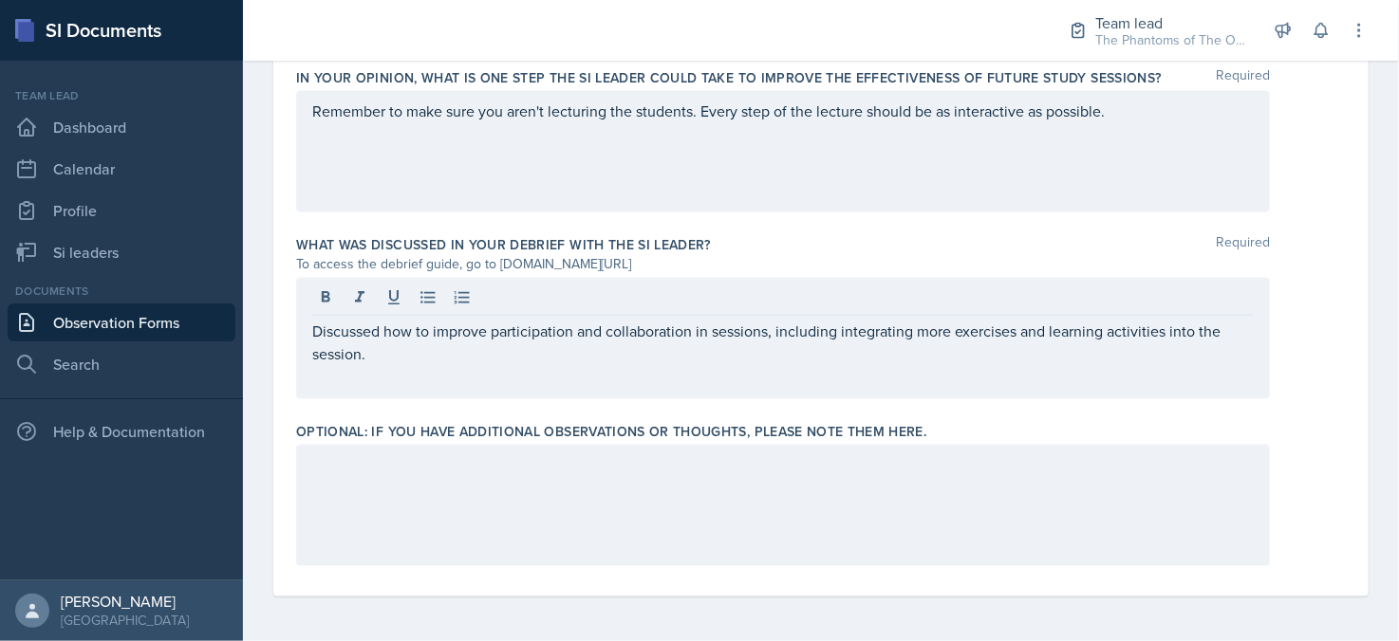
click at [548, 491] on div at bounding box center [783, 505] width 974 height 121
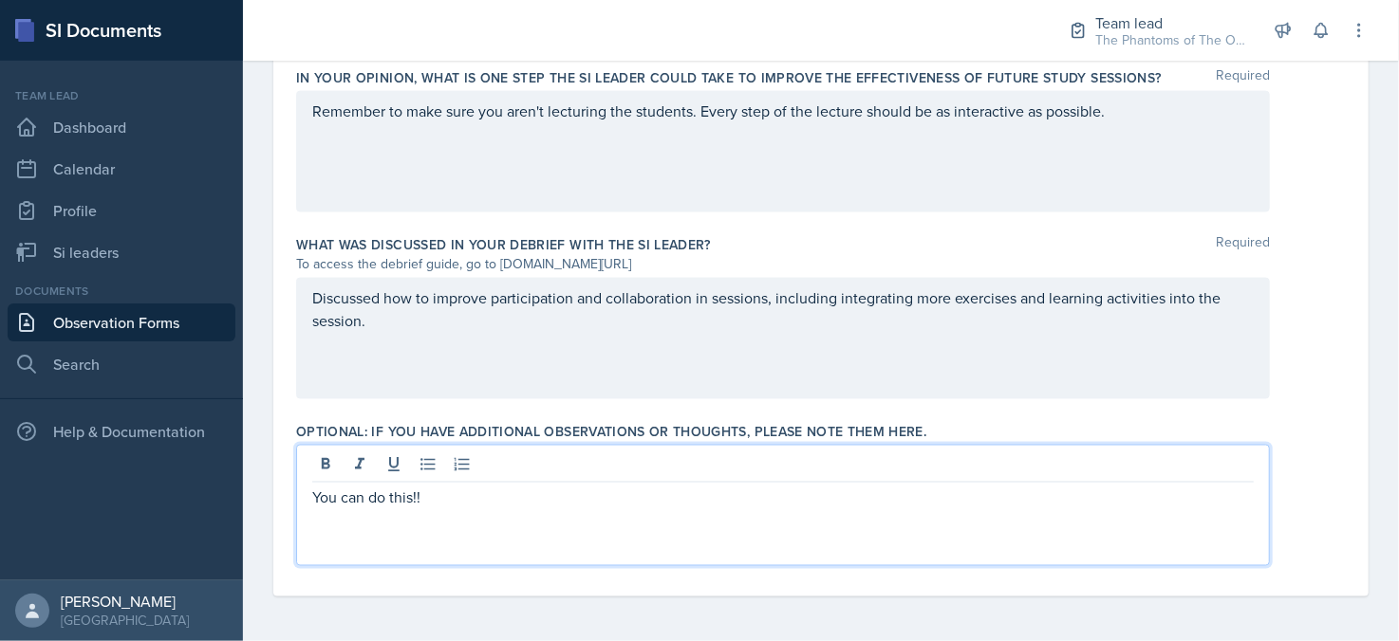
drag, startPoint x: 1233, startPoint y: 433, endPoint x: 1252, endPoint y: 429, distance: 19.4
click at [1244, 432] on div "Optional: If you have additional observations or thoughts, please note them her…" at bounding box center [820, 431] width 1049 height 19
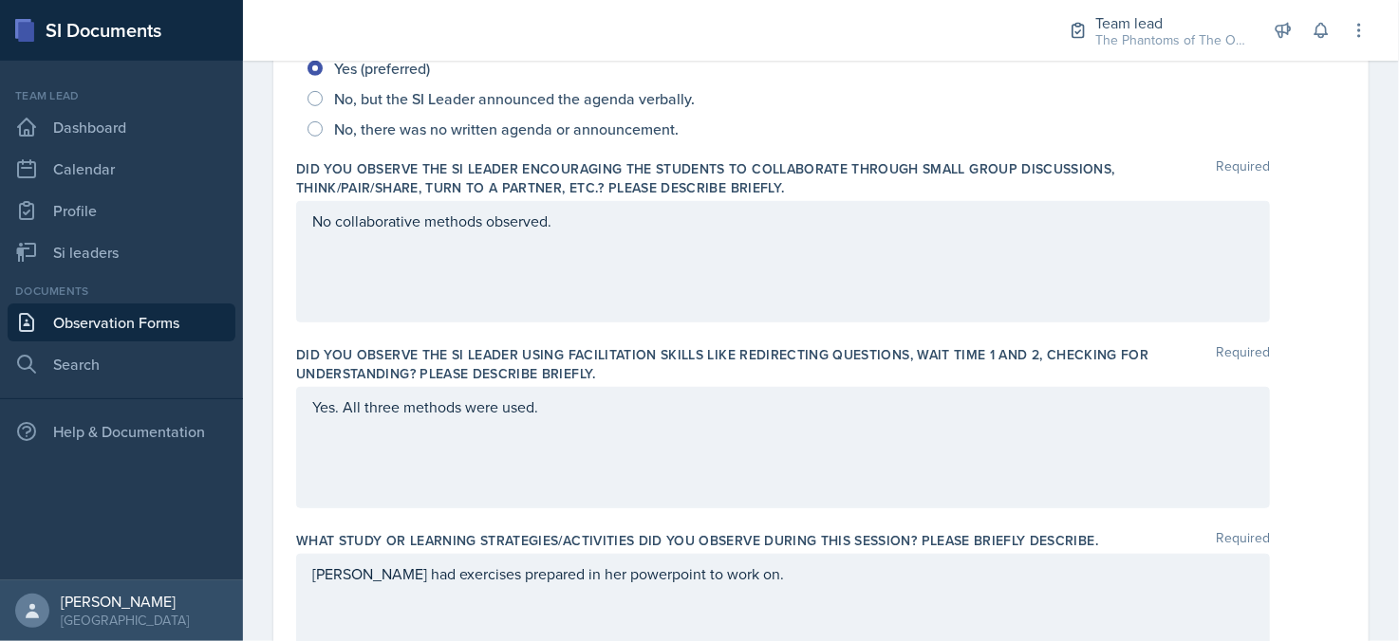
scroll to position [0, 0]
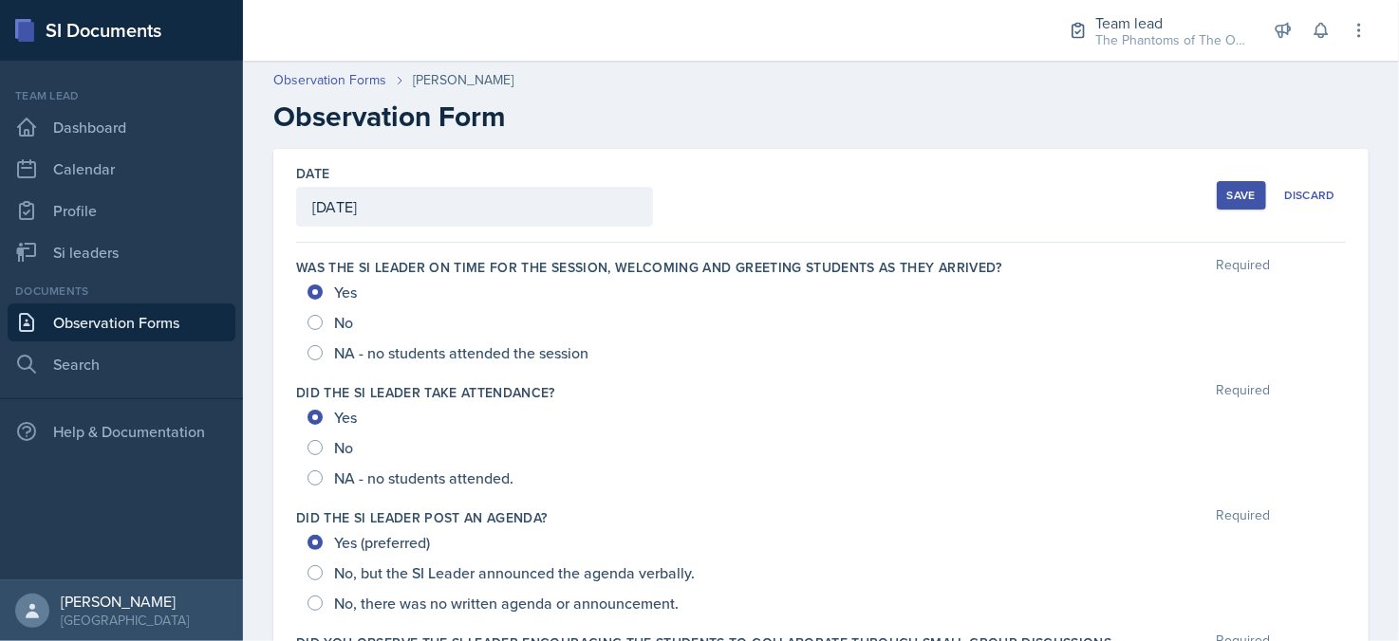
click at [1223, 205] on button "Save" at bounding box center [1240, 195] width 49 height 28
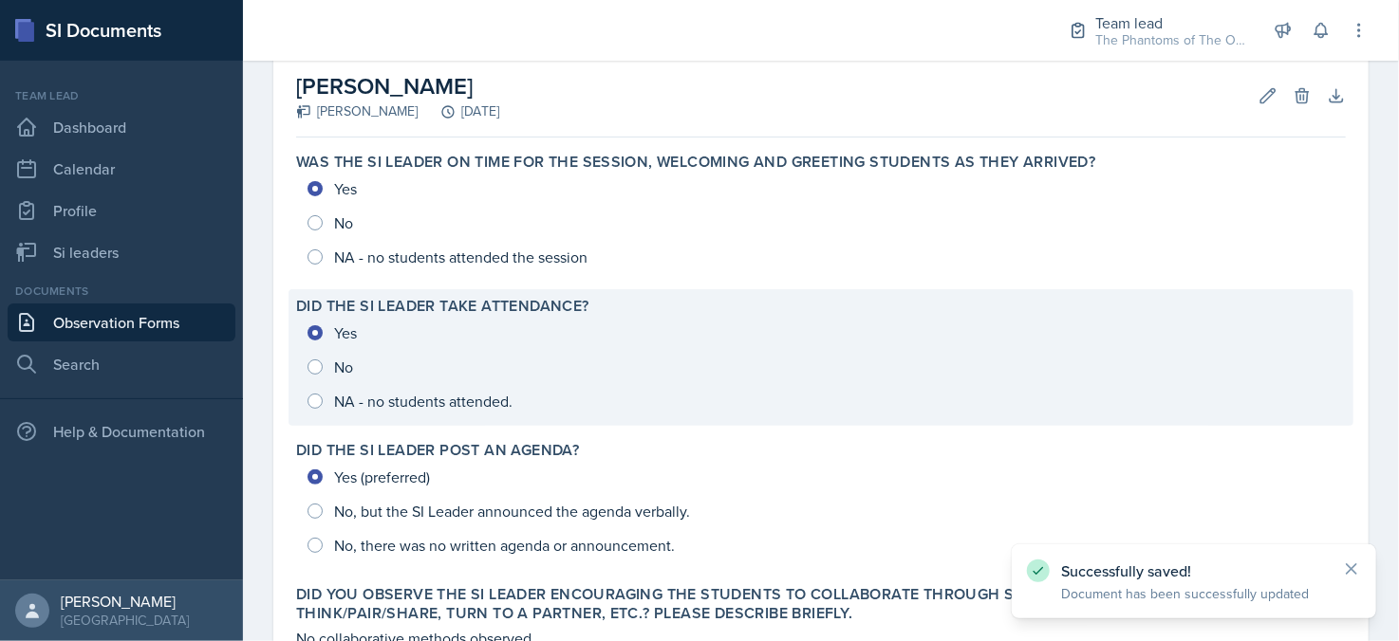
click at [354, 404] on div "Yes No NA - no students attended." at bounding box center [820, 367] width 1049 height 102
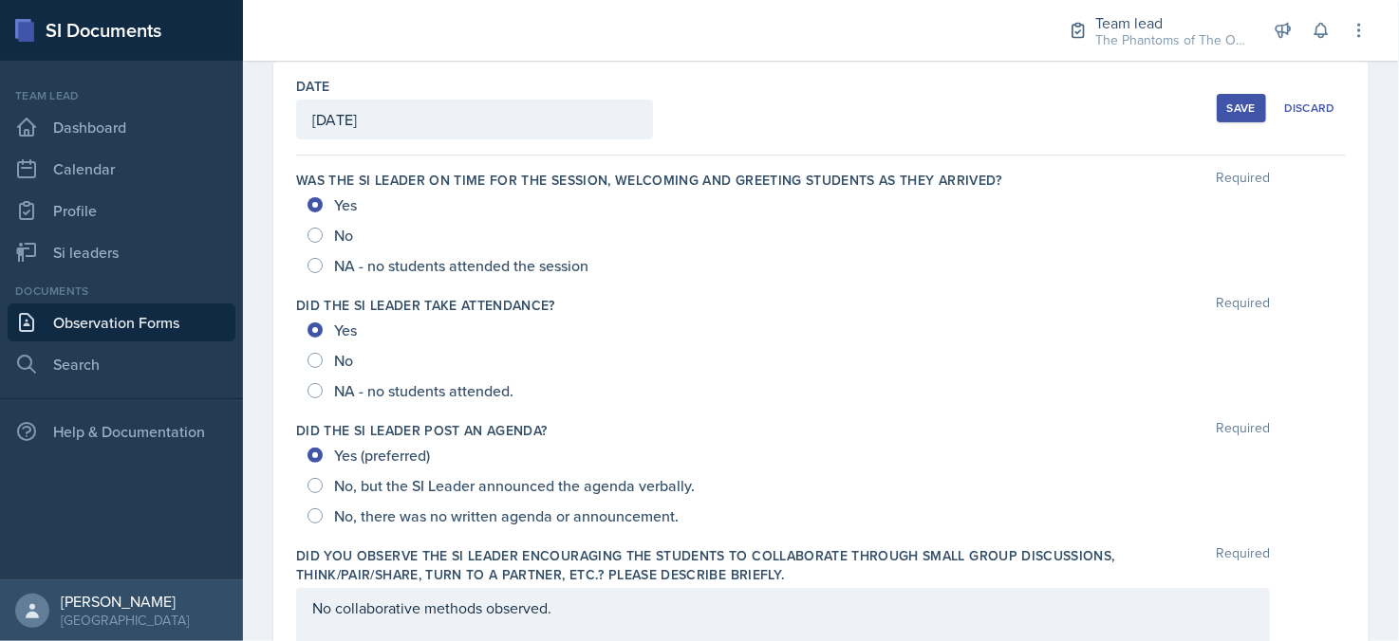
click at [431, 376] on div "NA - no students attended." at bounding box center [412, 391] width 210 height 30
click at [320, 363] on input "No" at bounding box center [314, 360] width 15 height 15
radio input "true"
click at [360, 336] on div "Yes" at bounding box center [333, 330] width 53 height 30
click at [317, 331] on input "Yes" at bounding box center [314, 330] width 15 height 15
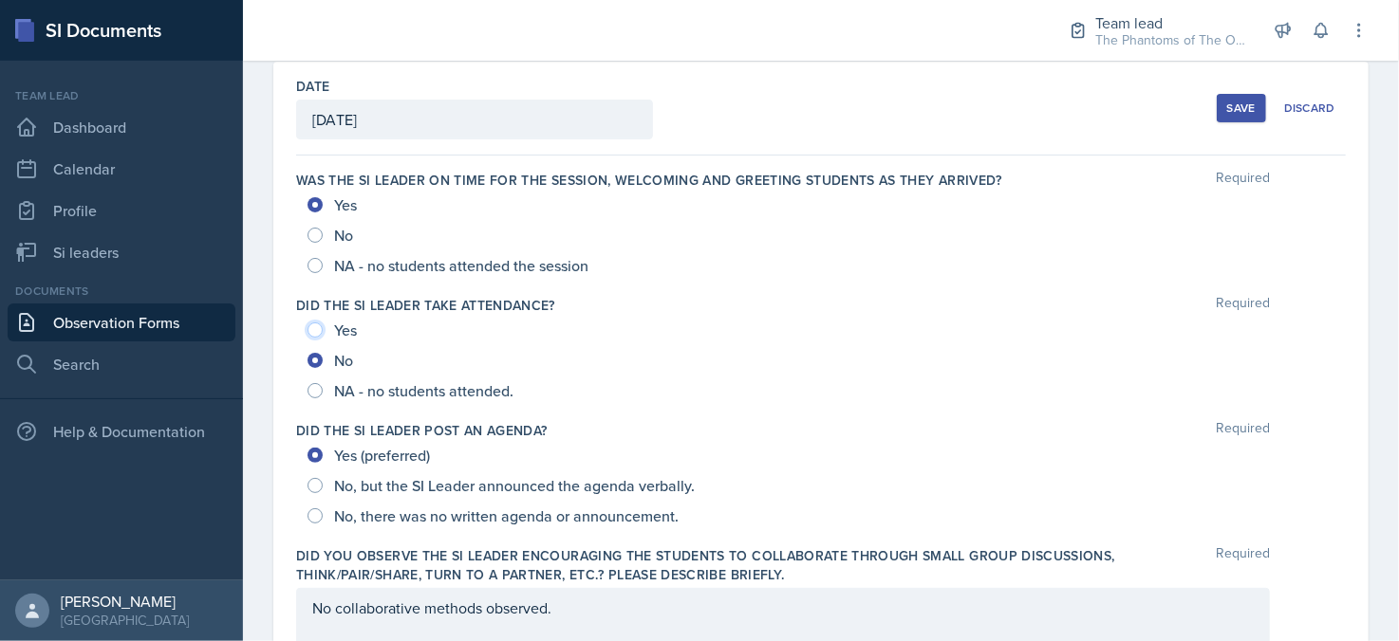
radio input "true"
click at [1235, 114] on div "Save" at bounding box center [1241, 108] width 28 height 15
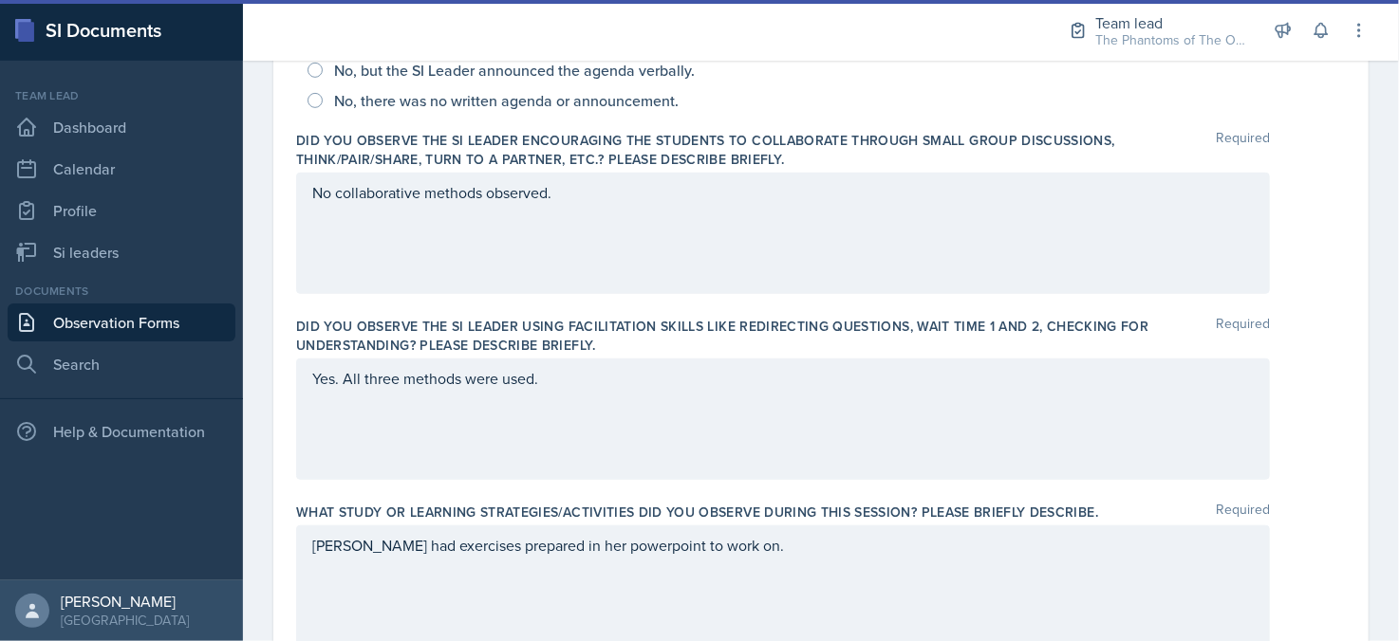
scroll to position [0, 0]
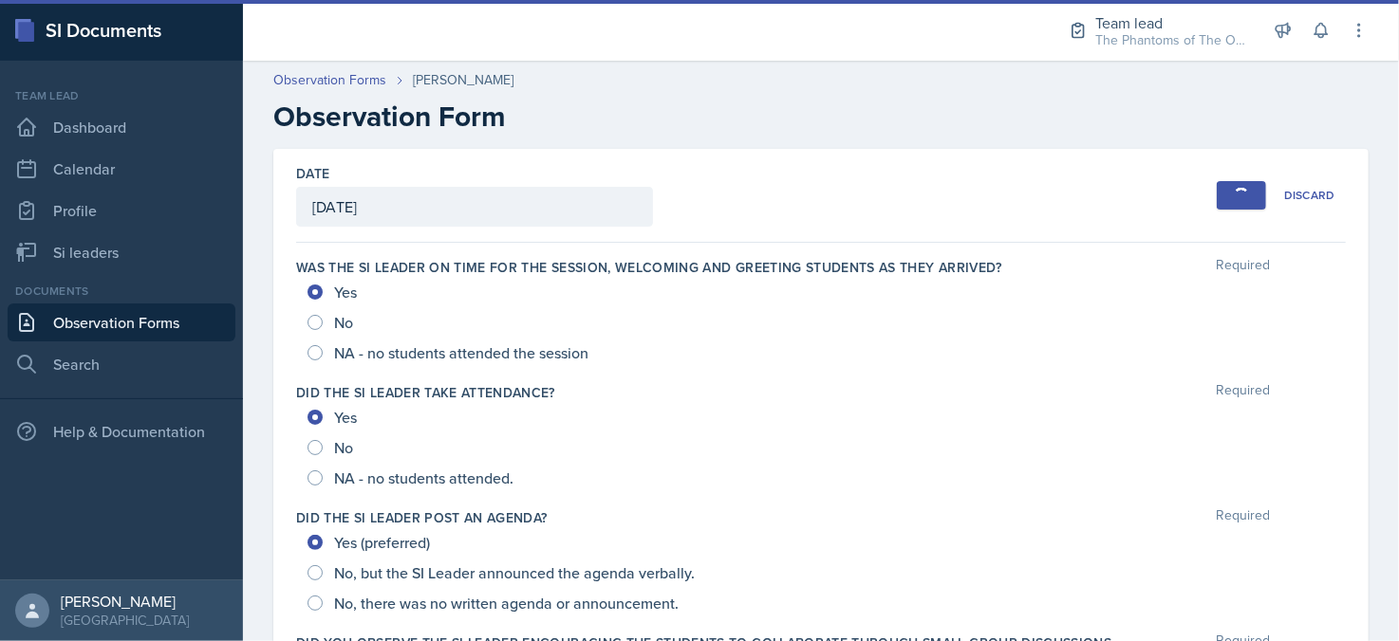
click at [1216, 189] on button "Save" at bounding box center [1240, 195] width 49 height 28
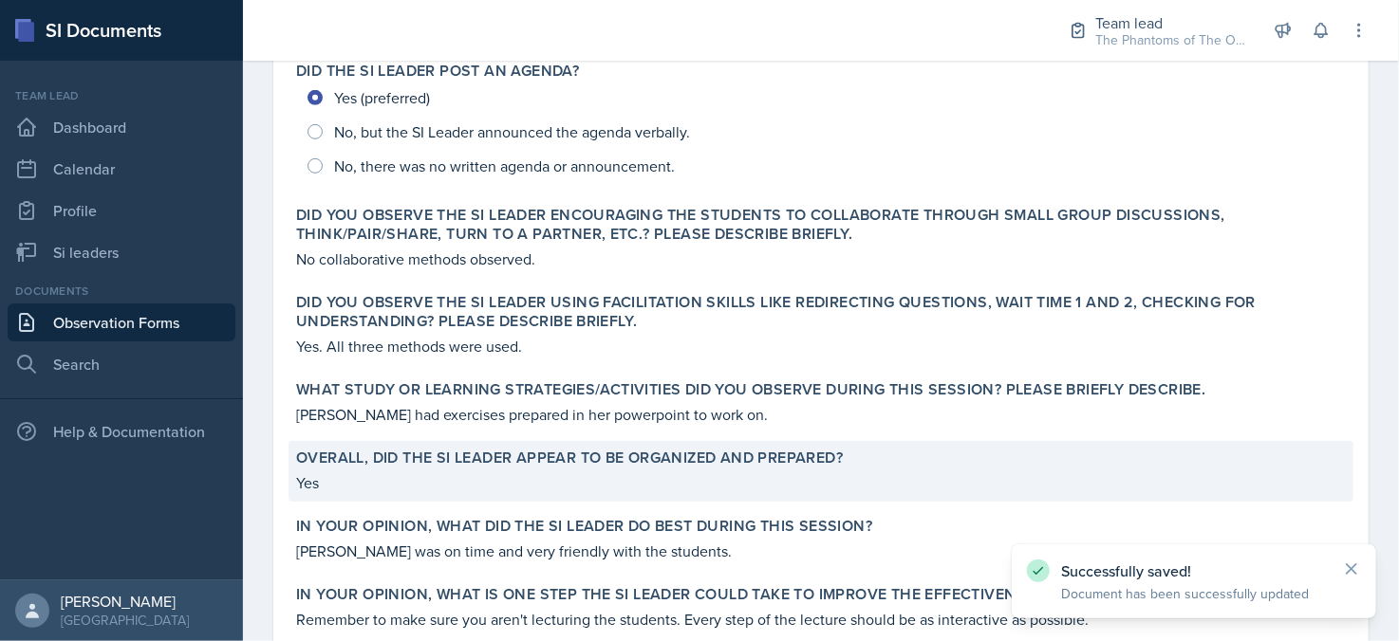
scroll to position [751, 0]
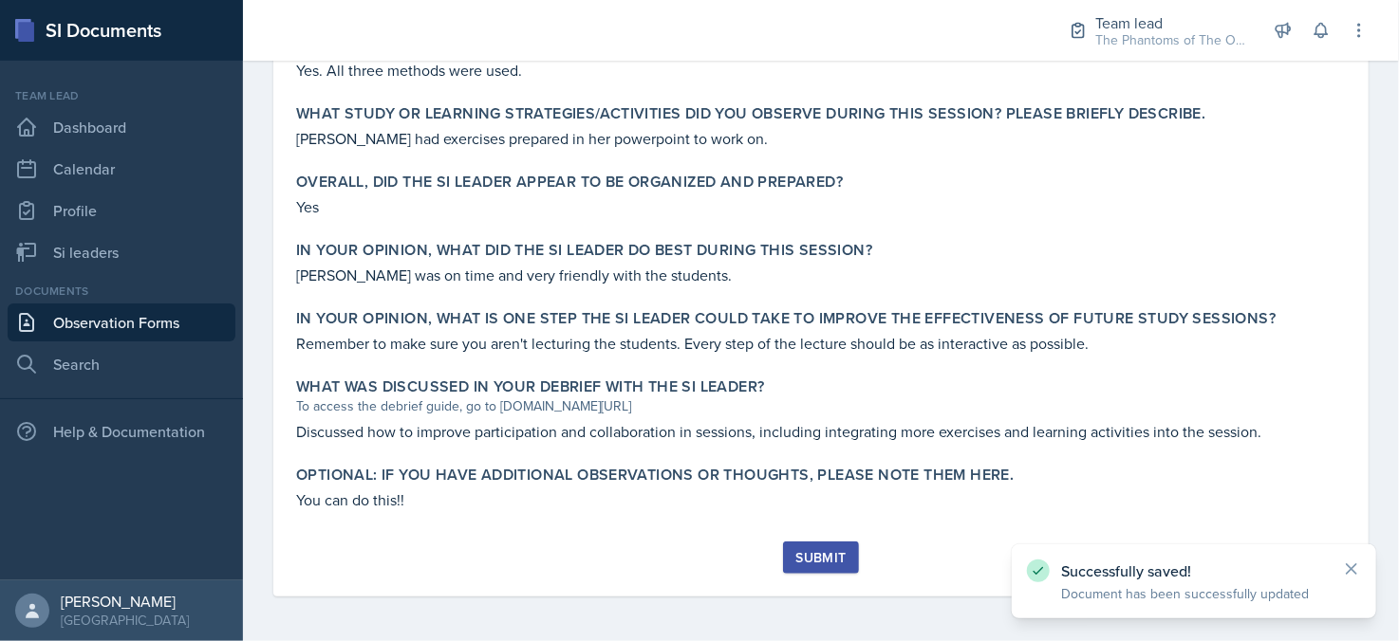
click at [831, 550] on div "Submit" at bounding box center [820, 557] width 50 height 15
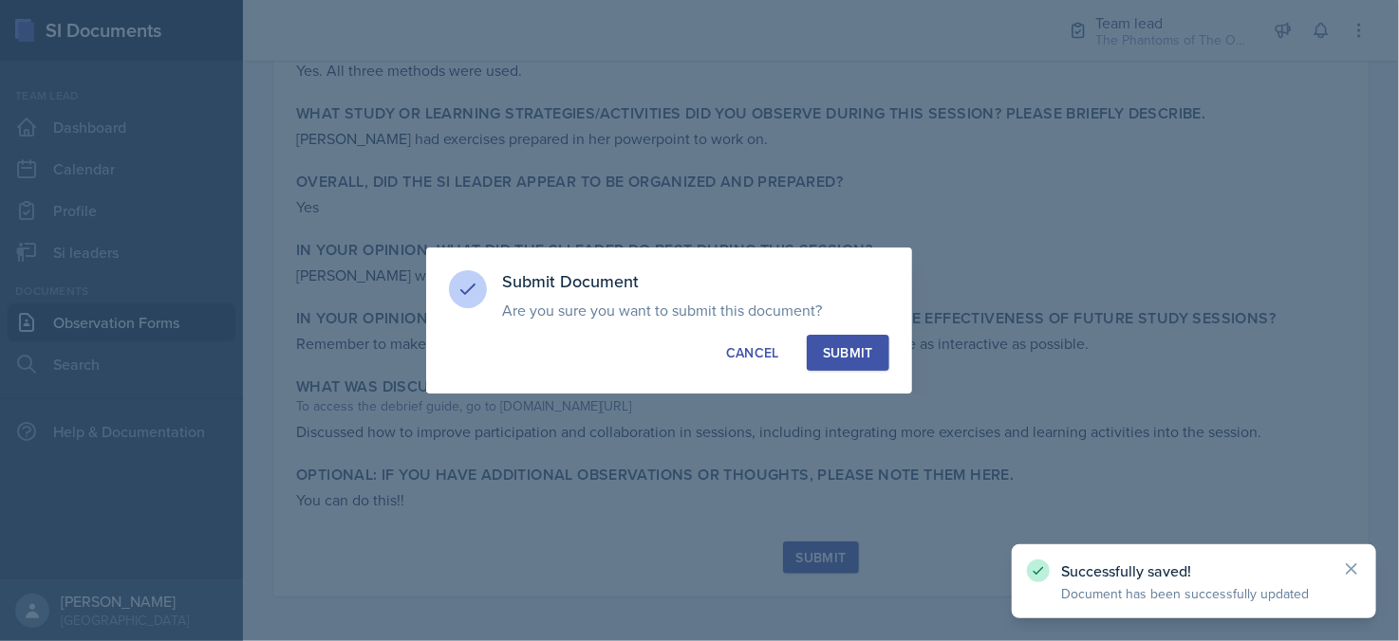
click at [864, 346] on div "Submit" at bounding box center [848, 353] width 50 height 19
radio input "true"
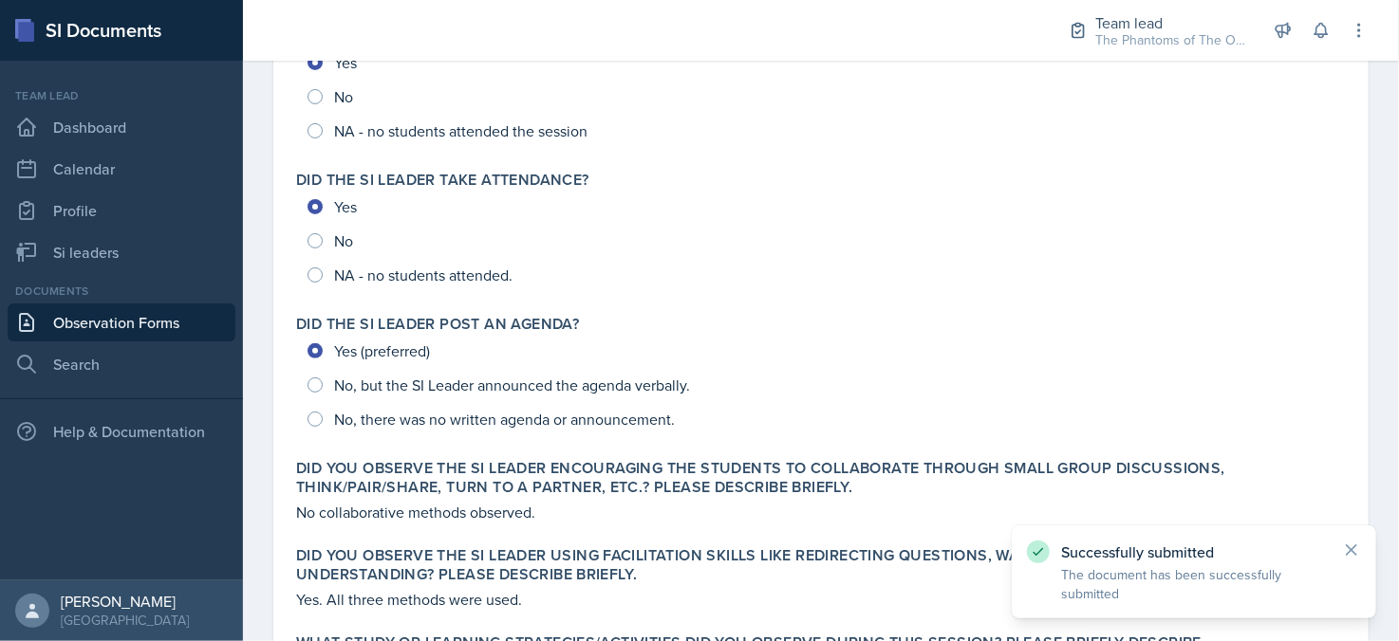
scroll to position [0, 0]
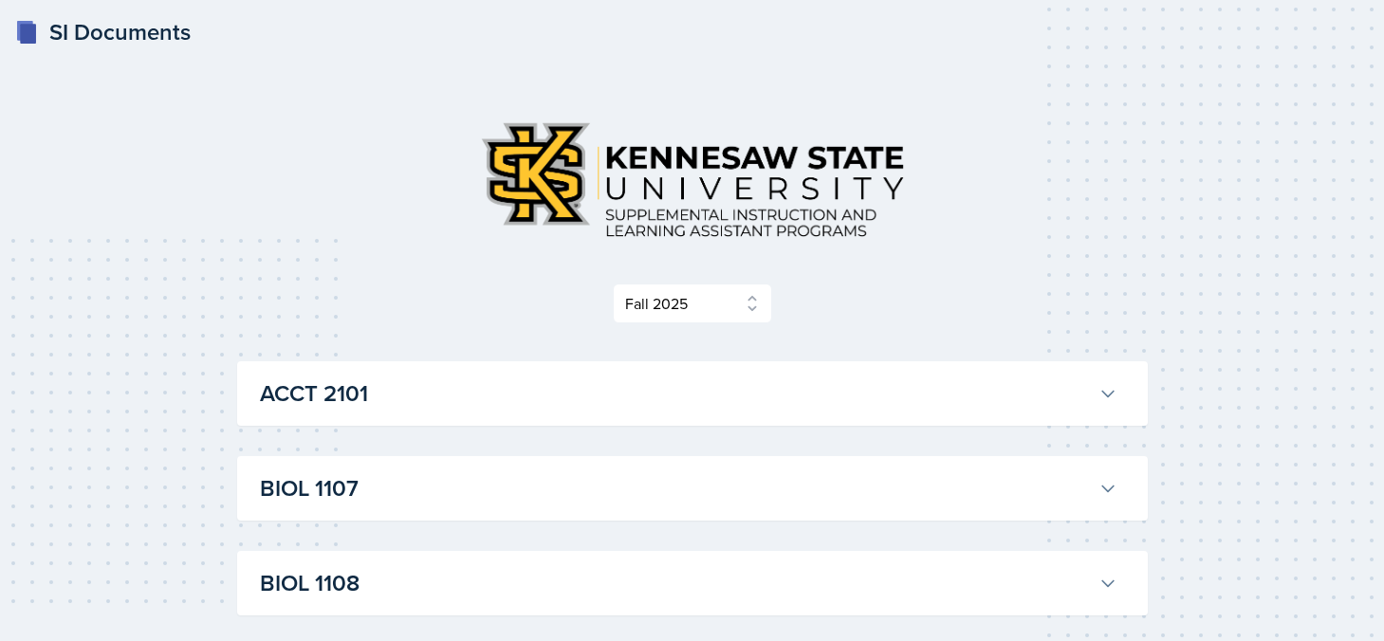
select select "2bed604d-1099-4043-b1bc-2365e8740244"
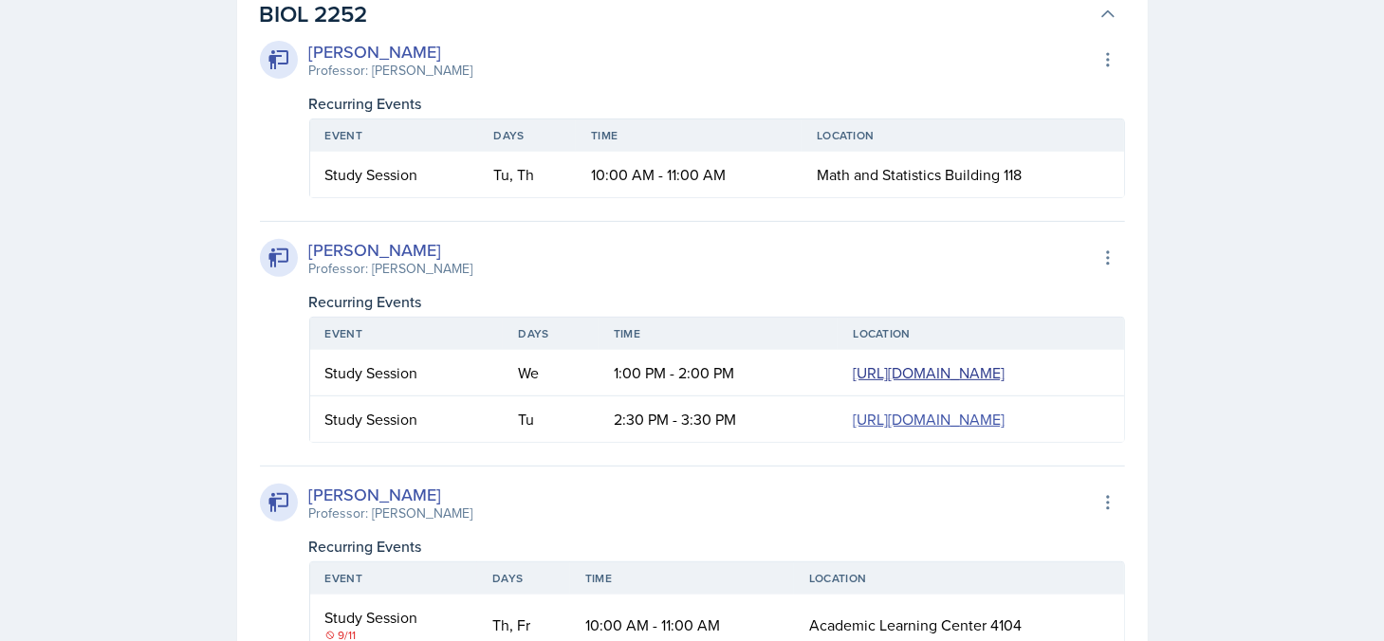
click at [853, 383] on link "https://teams.microsoft.com/l/meetup-join/19%3ameeting_MGY0M2ZiZGMtMTllOC00NDY5…" at bounding box center [929, 372] width 152 height 21
